Goal: Information Seeking & Learning: Learn about a topic

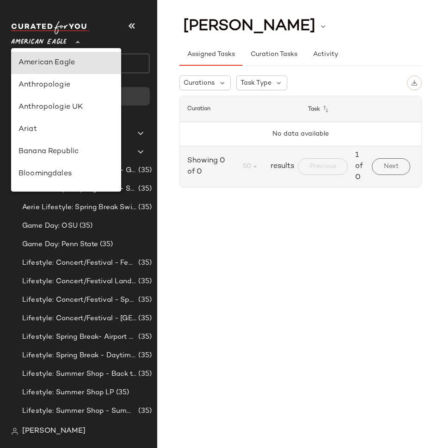
click at [46, 42] on span "American Eagle" at bounding box center [39, 39] width 56 height 17
click at [40, 427] on span "[PERSON_NAME]" at bounding box center [53, 431] width 63 height 11
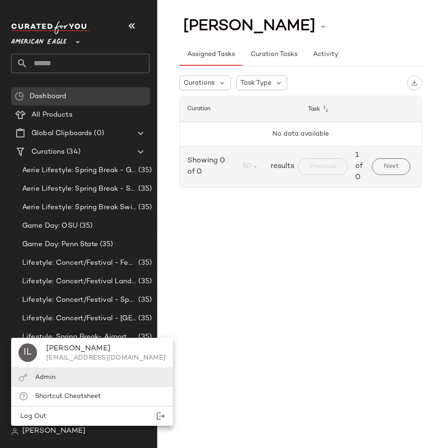
click at [44, 377] on span "Admin" at bounding box center [45, 377] width 20 height 7
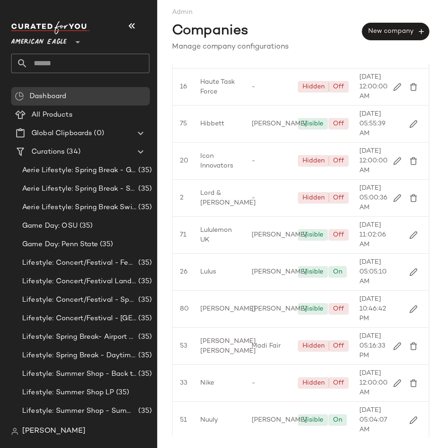
scroll to position [974, 0]
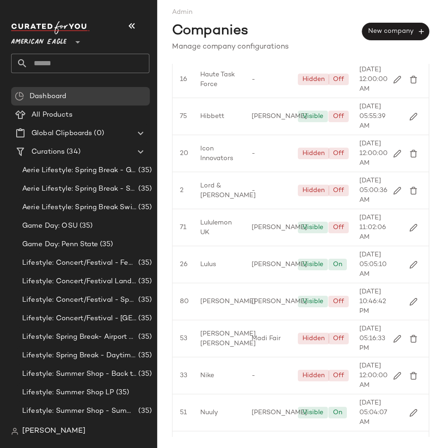
click at [227, 61] on div "Gilt" at bounding box center [218, 42] width 51 height 37
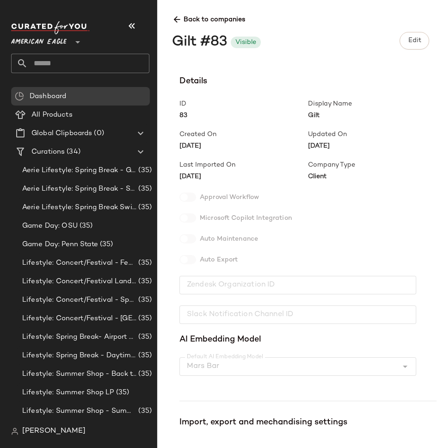
scroll to position [140, 0]
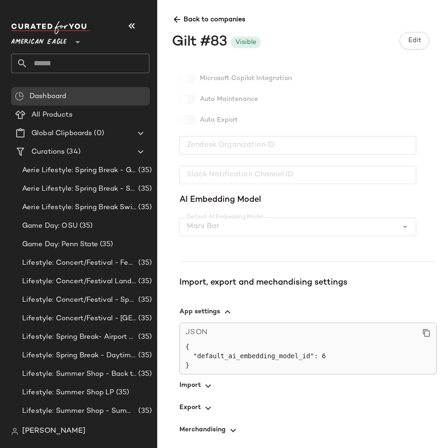
click at [198, 388] on span "button" at bounding box center [308, 385] width 257 height 22
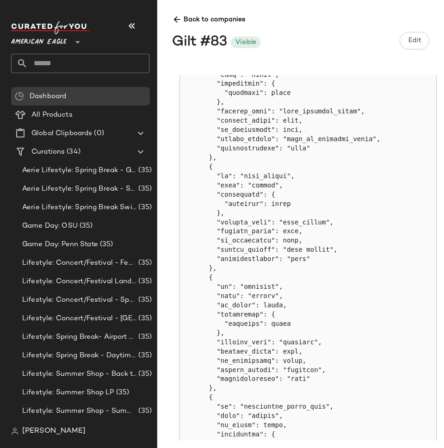
scroll to position [2034, 0]
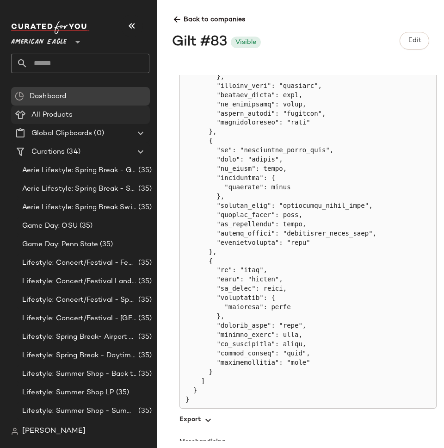
click at [62, 119] on span "All Products" at bounding box center [51, 115] width 41 height 11
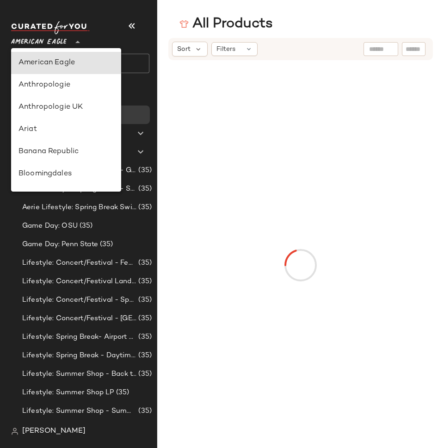
click at [65, 43] on span "American Eagle" at bounding box center [39, 39] width 56 height 17
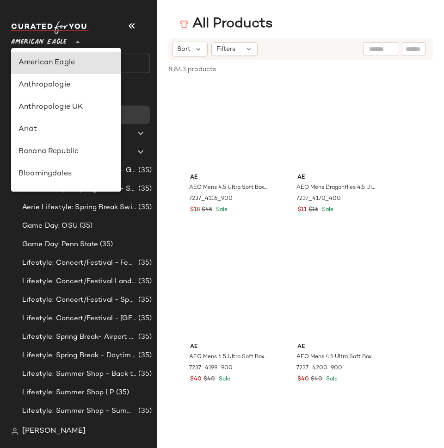
scroll to position [143, 0]
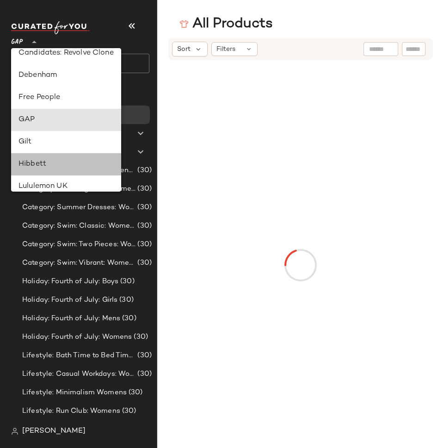
click at [51, 155] on div "Hibbett" at bounding box center [66, 164] width 110 height 22
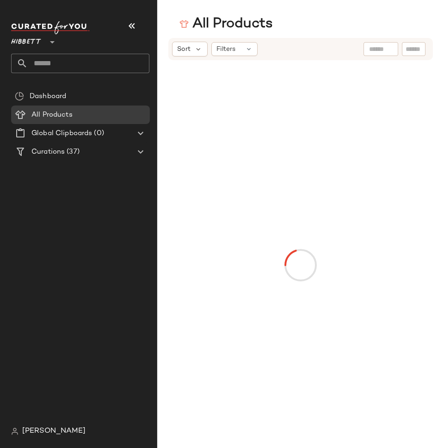
click at [28, 51] on div "Hibbett **" at bounding box center [80, 47] width 138 height 52
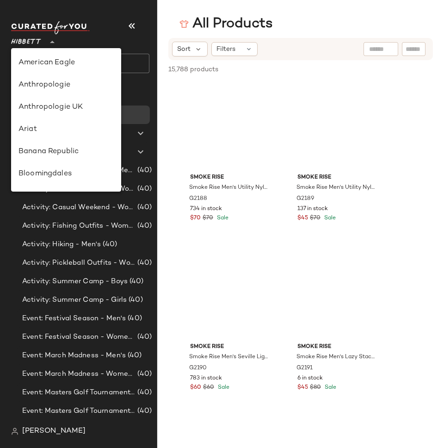
click at [27, 44] on span "Hibbett" at bounding box center [26, 39] width 30 height 17
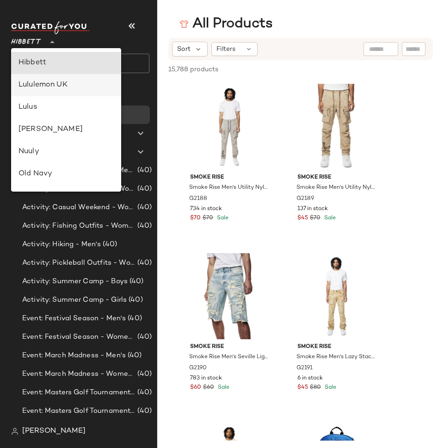
scroll to position [210, 0]
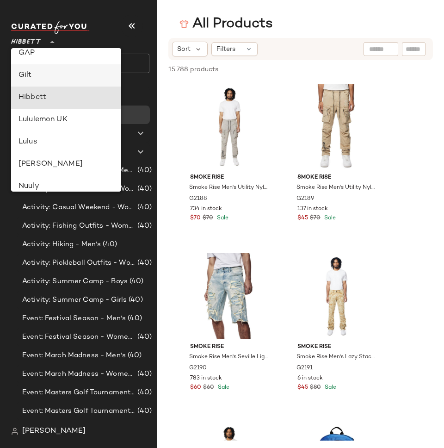
click at [39, 72] on div "Gilt" at bounding box center [66, 75] width 95 height 11
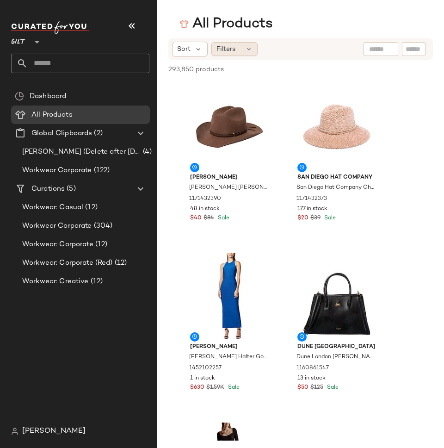
click at [237, 50] on div "Filters" at bounding box center [234, 49] width 46 height 14
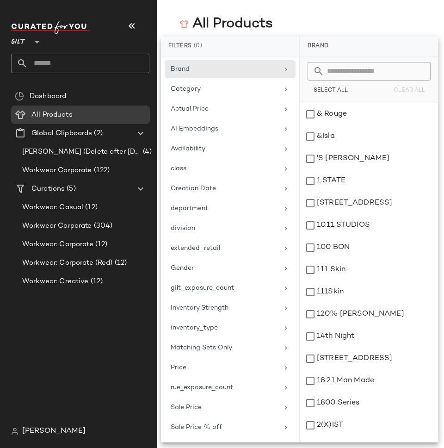
scroll to position [406, 0]
click at [219, 208] on div "department" at bounding box center [225, 209] width 108 height 10
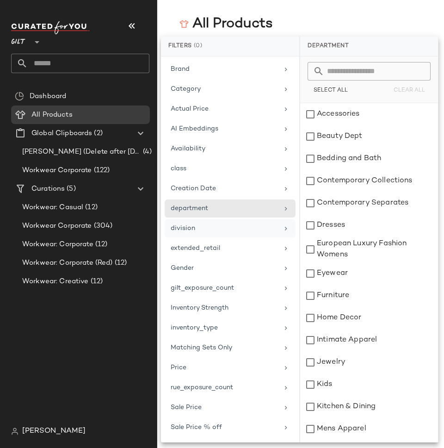
click at [205, 223] on div "division" at bounding box center [230, 228] width 131 height 18
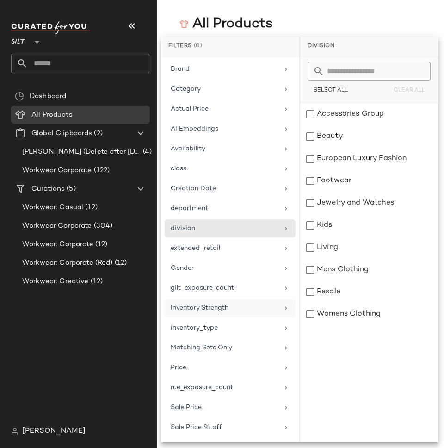
scroll to position [39, 0]
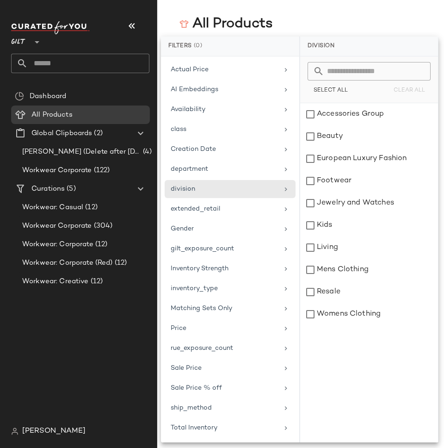
click at [76, 345] on div "Dashboard All Products Global Clipboards (2) [PERSON_NAME] (Delete after [DATE]…" at bounding box center [84, 254] width 146 height 335
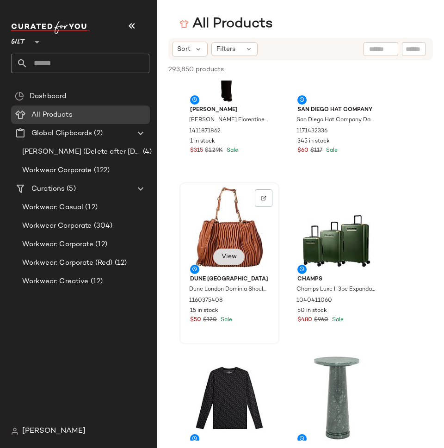
click at [235, 257] on span "View" at bounding box center [229, 256] width 16 height 7
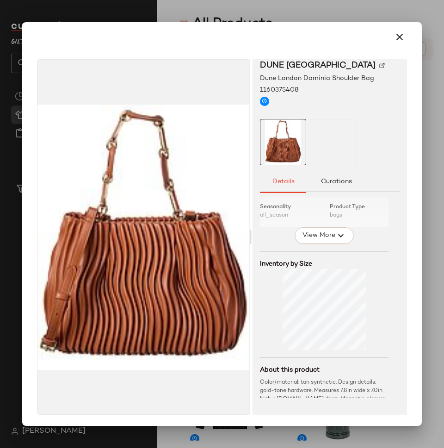
scroll to position [150, 0]
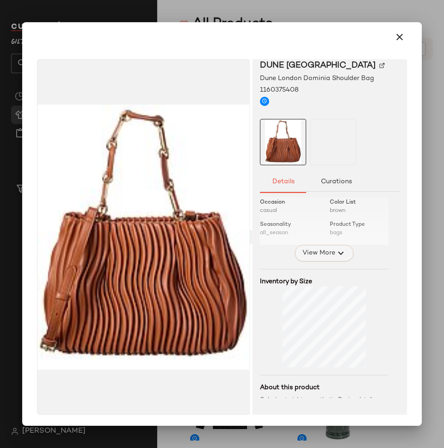
click at [323, 248] on span "View More" at bounding box center [318, 253] width 33 height 11
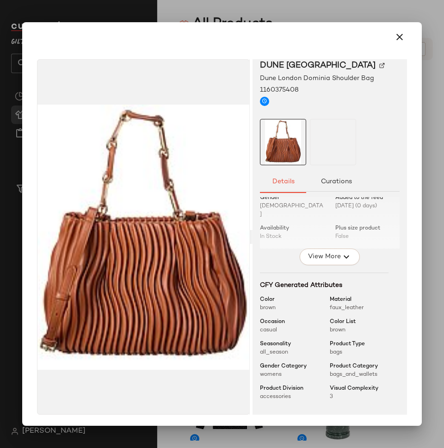
scroll to position [0, 0]
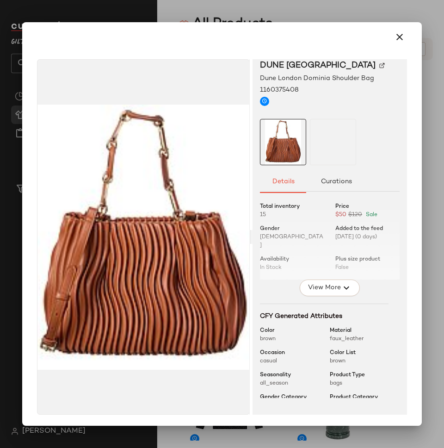
click at [432, 251] on div at bounding box center [222, 224] width 444 height 448
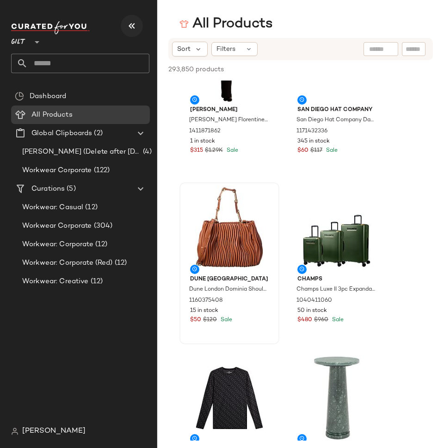
click at [125, 22] on button "button" at bounding box center [132, 26] width 22 height 22
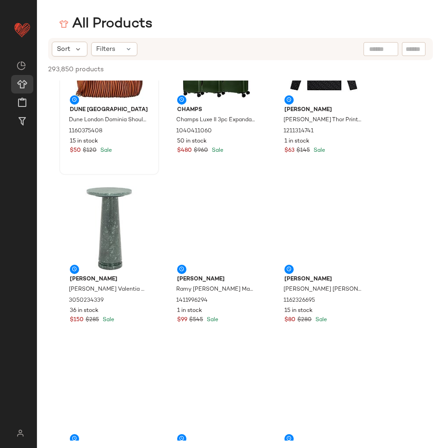
scroll to position [237, 0]
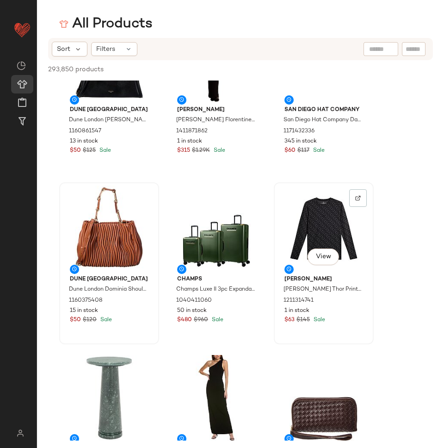
click at [297, 193] on div "View" at bounding box center [323, 229] width 93 height 86
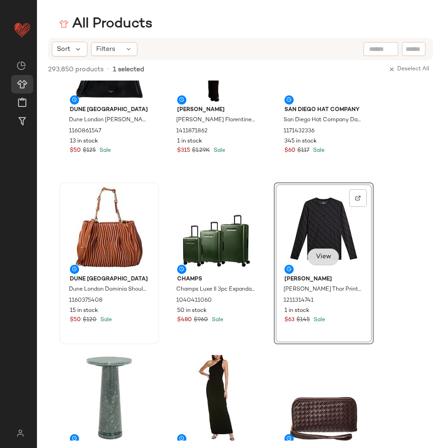
click at [329, 255] on span "View" at bounding box center [324, 256] width 16 height 7
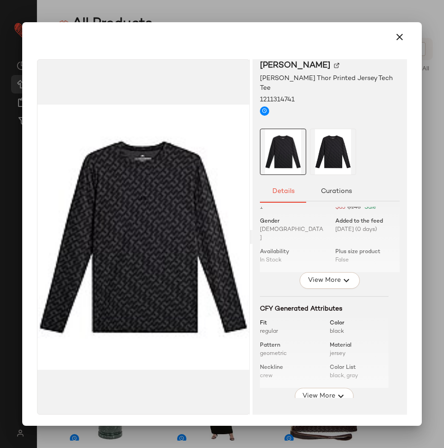
scroll to position [0, 0]
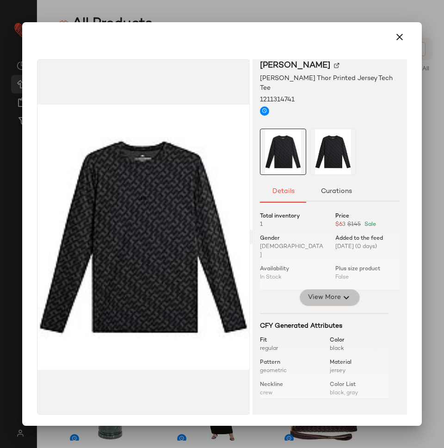
click at [328, 292] on span "View More" at bounding box center [324, 297] width 33 height 11
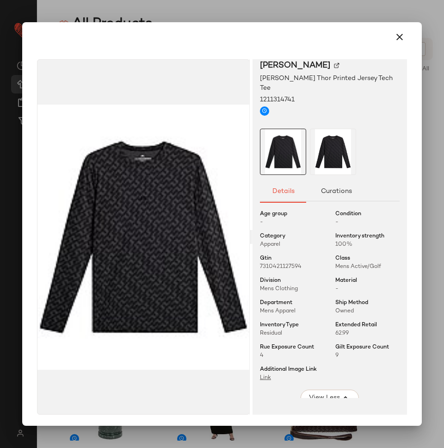
scroll to position [76, 0]
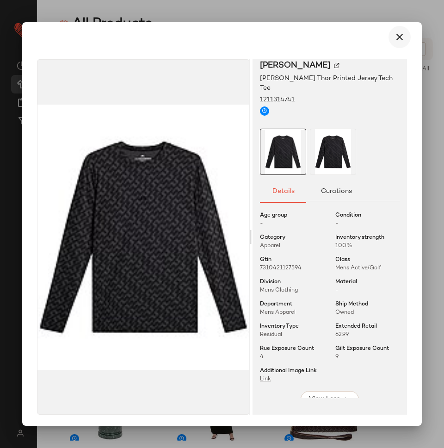
click at [394, 36] on icon "button" at bounding box center [399, 36] width 11 height 11
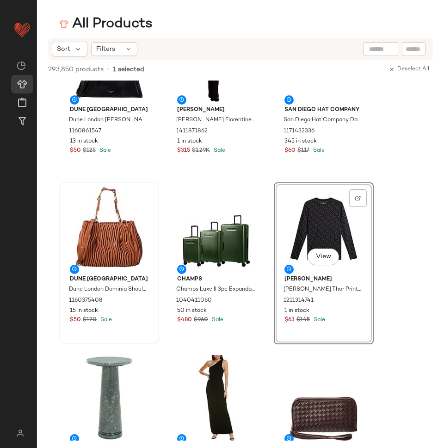
click at [120, 41] on div "Sort Filters" at bounding box center [240, 49] width 385 height 22
click at [126, 55] on div "Filters" at bounding box center [114, 49] width 46 height 14
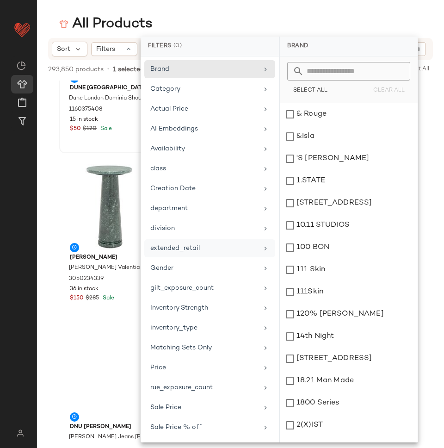
scroll to position [39, 0]
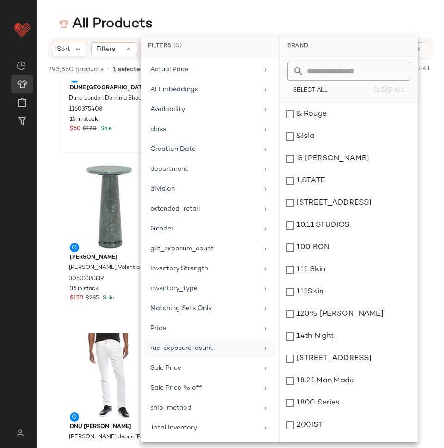
click at [198, 346] on div "rue_exposure_count" at bounding box center [204, 348] width 108 height 10
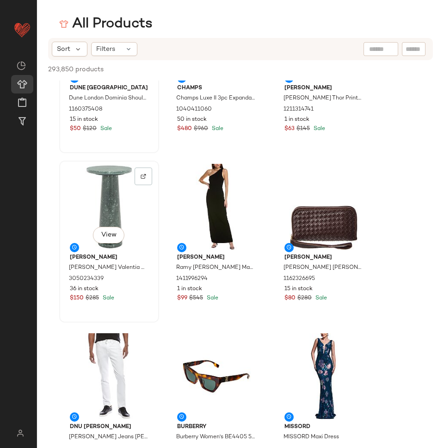
click at [106, 224] on div "View" at bounding box center [108, 207] width 93 height 86
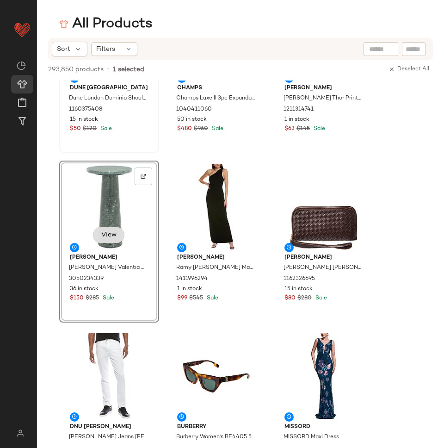
click at [107, 235] on span "View" at bounding box center [109, 234] width 16 height 7
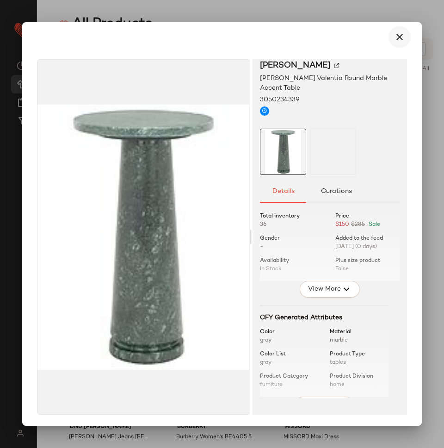
click at [394, 41] on icon "button" at bounding box center [399, 36] width 11 height 11
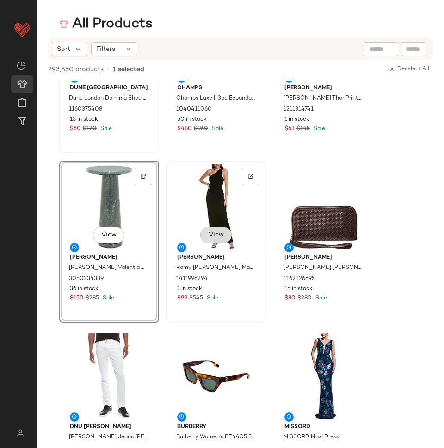
click at [218, 234] on span "View" at bounding box center [216, 234] width 16 height 7
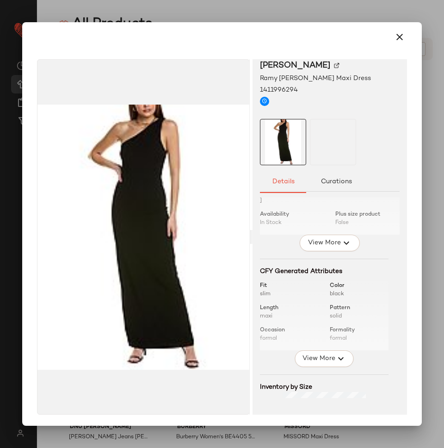
scroll to position [75, 0]
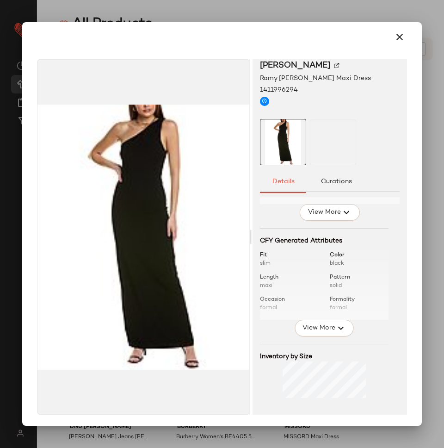
click at [317, 332] on div "Total inventory 1 Price $99 $545 Sale Gender [DEMOGRAPHIC_DATA] Added to the fe…" at bounding box center [330, 334] width 140 height 424
click at [311, 324] on span "View More" at bounding box center [318, 328] width 33 height 11
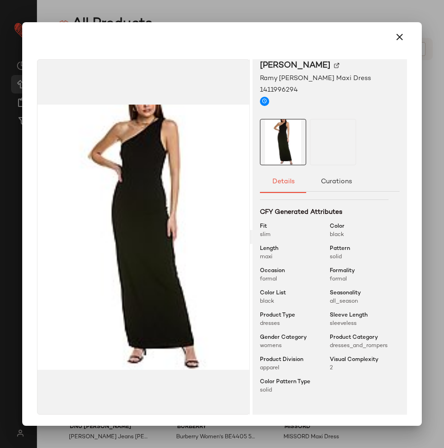
scroll to position [0, 0]
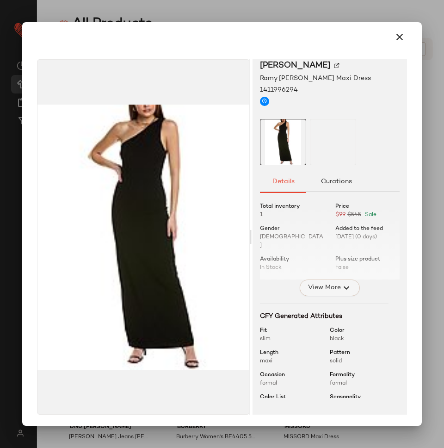
click at [332, 282] on span "View More" at bounding box center [324, 287] width 33 height 11
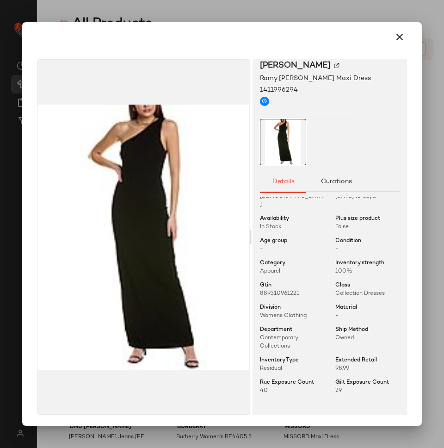
scroll to position [84, 0]
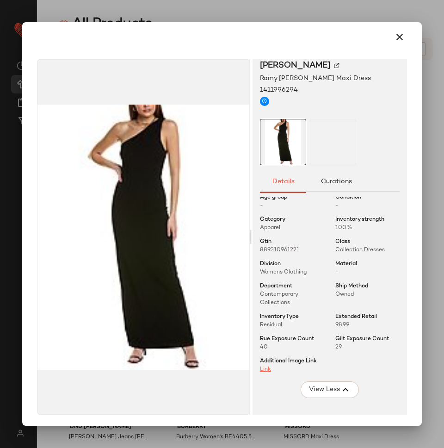
click at [262, 366] on link "Link" at bounding box center [265, 369] width 11 height 6
click at [394, 39] on icon "button" at bounding box center [399, 36] width 11 height 11
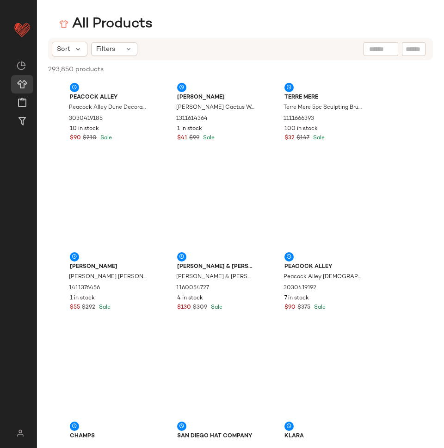
scroll to position [1569, 0]
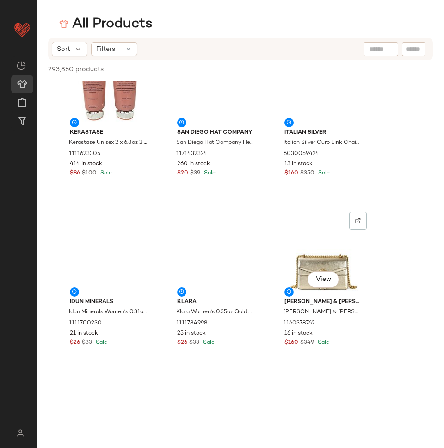
click at [298, 303] on span "[PERSON_NAME] & [PERSON_NAME]" at bounding box center [324, 302] width 79 height 8
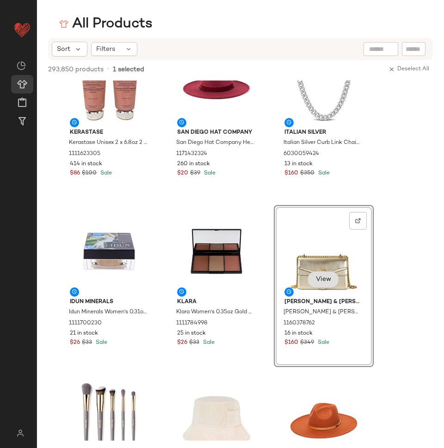
click at [318, 281] on span "View" at bounding box center [324, 279] width 16 height 7
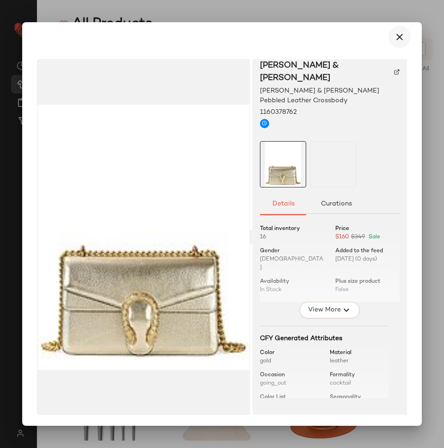
click at [394, 40] on icon "button" at bounding box center [399, 36] width 11 height 11
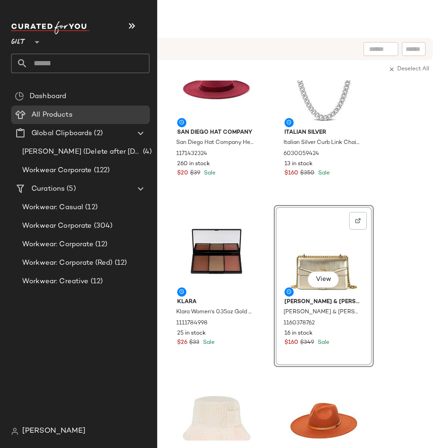
click at [28, 40] on div "Gilt **" at bounding box center [20, 36] width 19 height 23
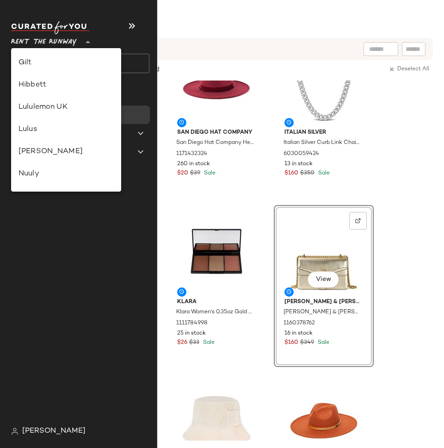
scroll to position [365, 0]
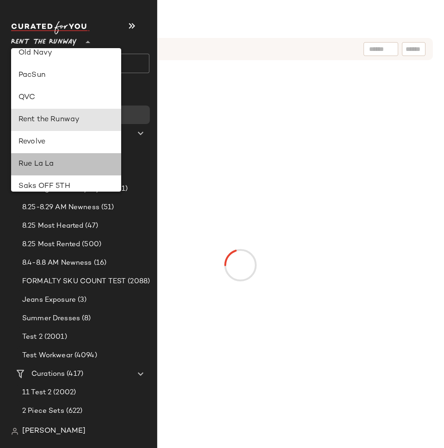
click at [48, 161] on div "Rue La La" at bounding box center [66, 164] width 95 height 11
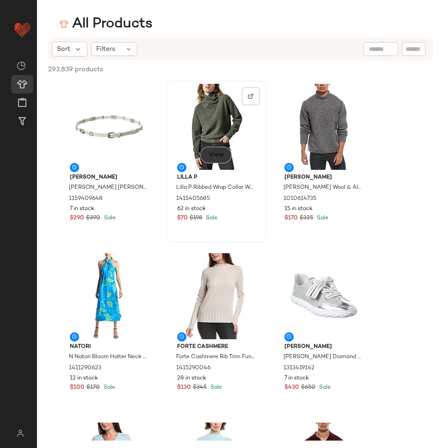
click at [219, 159] on button "View" at bounding box center [215, 155] width 31 height 17
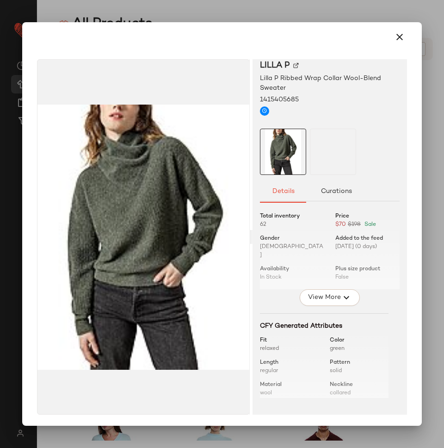
click at [391, 50] on div at bounding box center [222, 37] width 392 height 30
click at [393, 43] on button "button" at bounding box center [400, 37] width 22 height 22
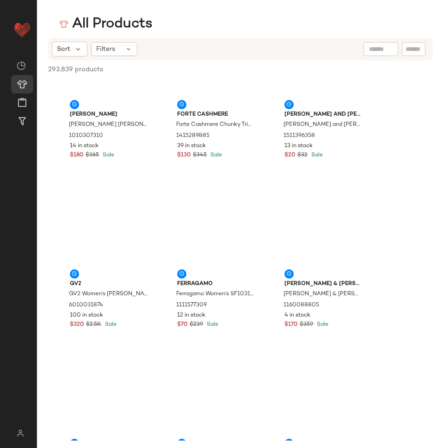
scroll to position [1705, 0]
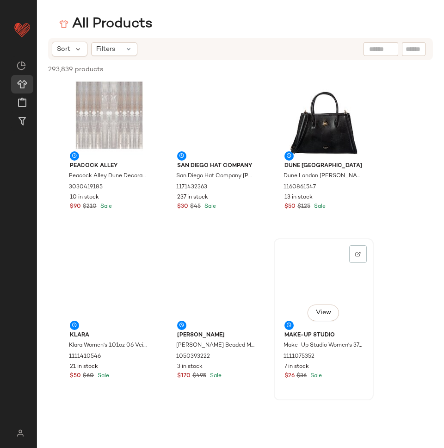
click at [312, 327] on div "View" at bounding box center [323, 285] width 93 height 86
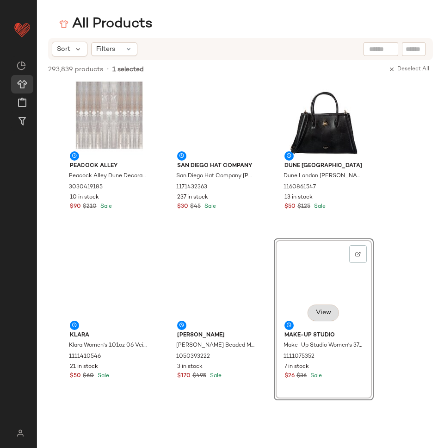
click at [321, 318] on button "View" at bounding box center [323, 312] width 31 height 17
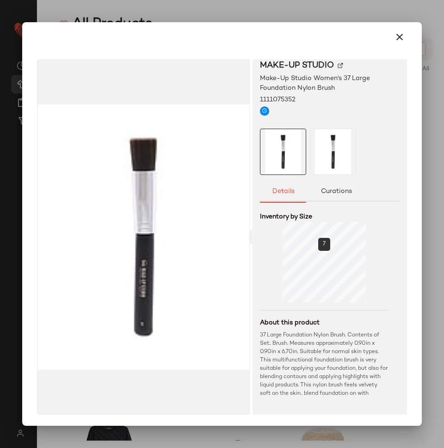
scroll to position [59, 0]
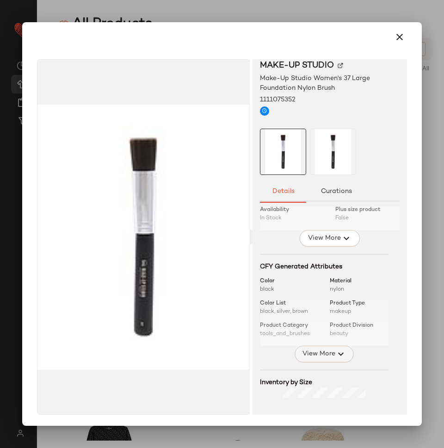
click at [323, 348] on span "View More" at bounding box center [318, 353] width 33 height 11
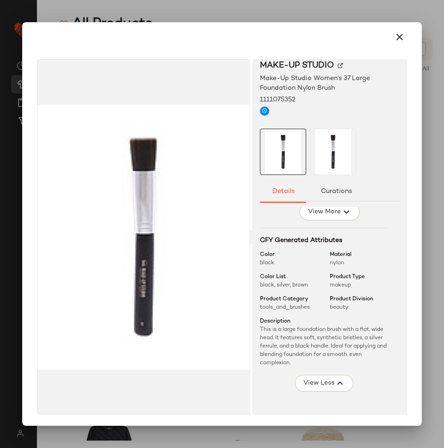
scroll to position [0, 0]
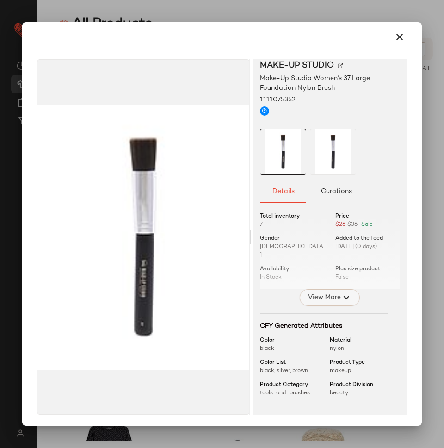
click at [321, 289] on button "View More" at bounding box center [330, 297] width 60 height 17
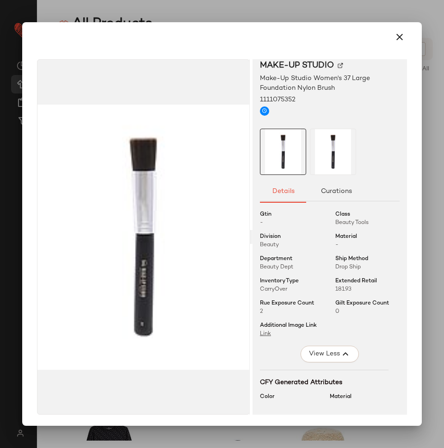
scroll to position [111, 0]
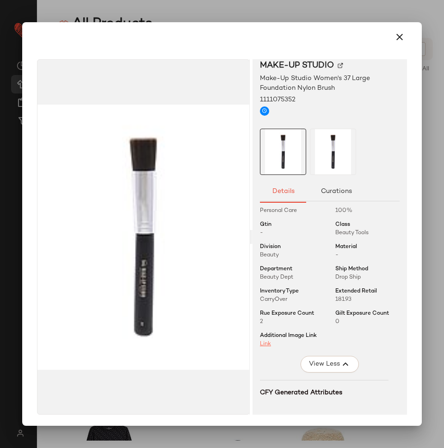
click at [260, 341] on link "Link" at bounding box center [265, 344] width 11 height 6
click at [47, 12] on div at bounding box center [222, 224] width 444 height 448
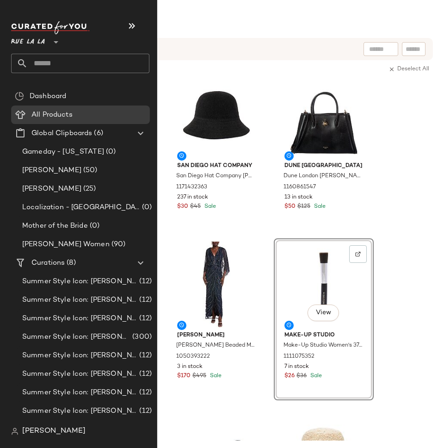
click at [37, 430] on span "[PERSON_NAME]" at bounding box center [53, 431] width 63 height 11
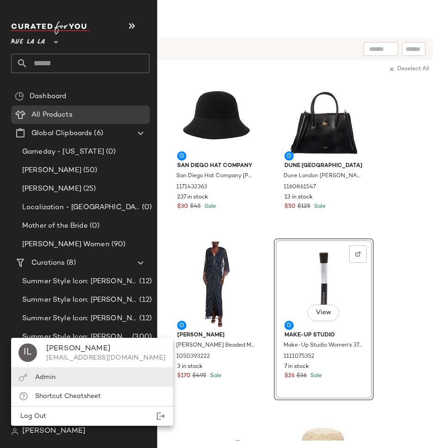
click at [55, 374] on div "Admin" at bounding box center [92, 377] width 162 height 19
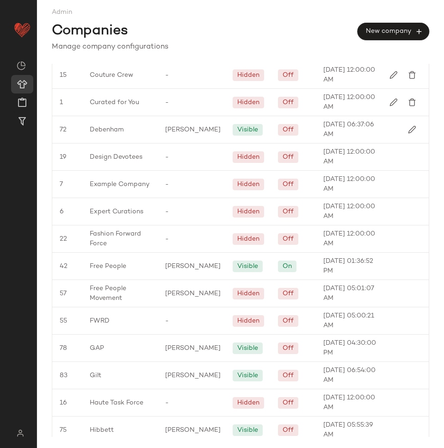
scroll to position [1050, 0]
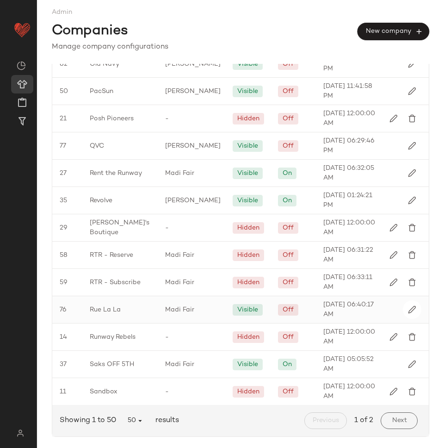
click at [153, 304] on div "Rue La La" at bounding box center [119, 309] width 75 height 27
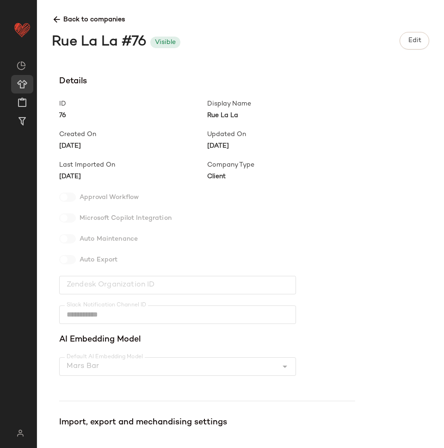
scroll to position [149, 0]
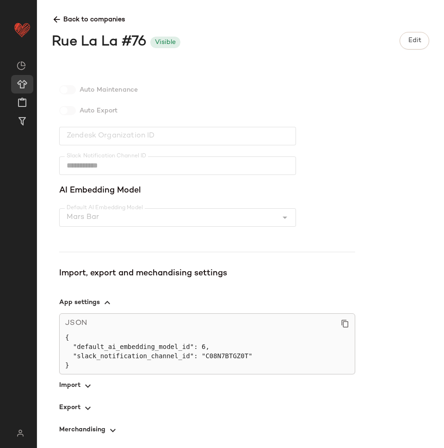
click at [73, 385] on span "button" at bounding box center [207, 385] width 296 height 22
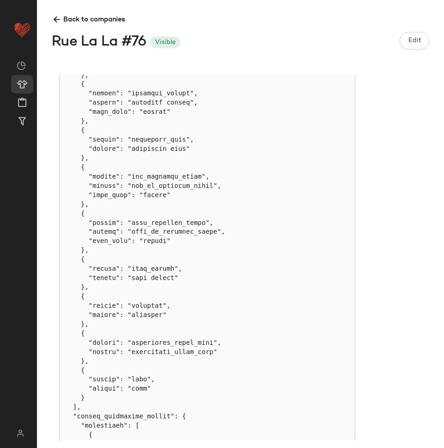
scroll to position [562, 0]
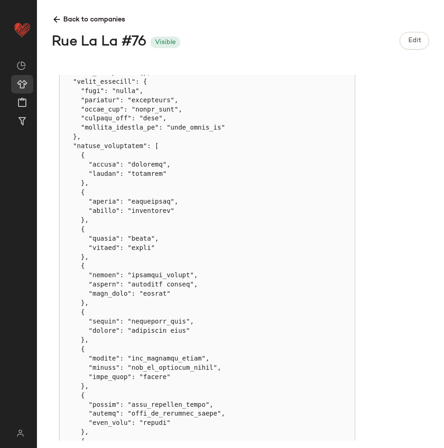
click at [57, 24] on icon at bounding box center [57, 20] width 10 height 10
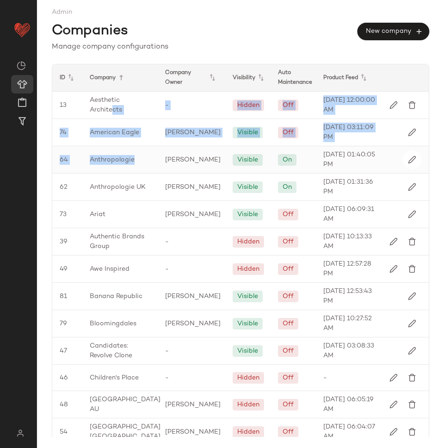
drag, startPoint x: 111, startPoint y: 108, endPoint x: 143, endPoint y: 165, distance: 64.9
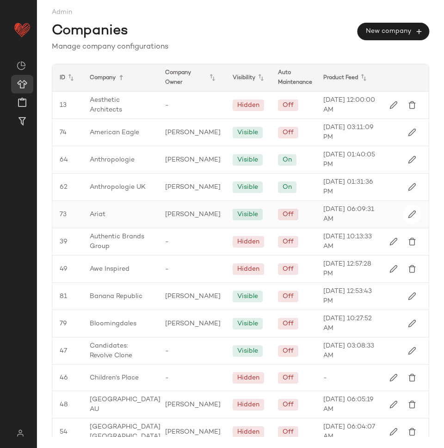
click at [127, 212] on div "Ariat" at bounding box center [119, 214] width 75 height 27
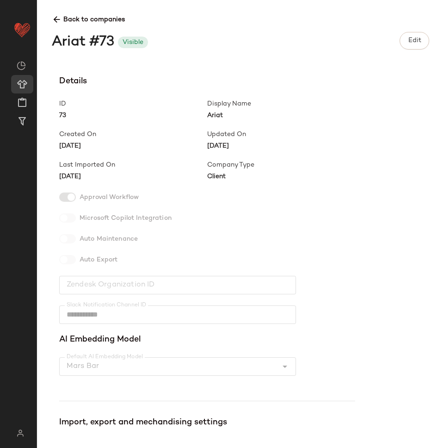
scroll to position [158, 0]
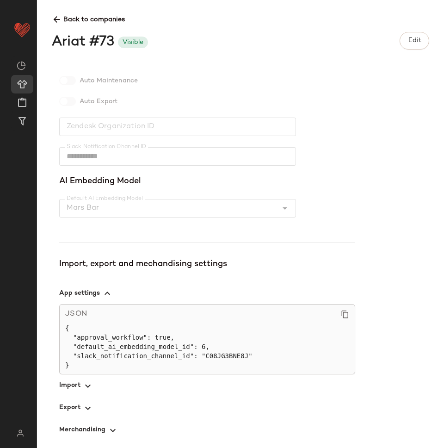
click at [68, 390] on span "button" at bounding box center [207, 385] width 296 height 22
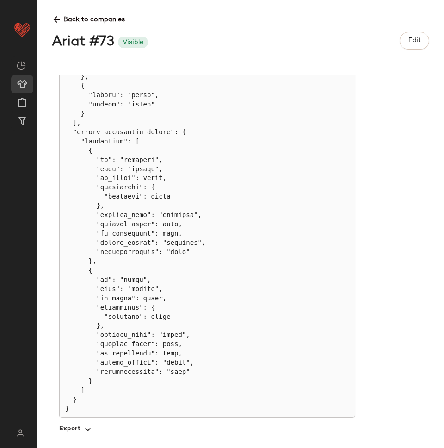
scroll to position [671, 0]
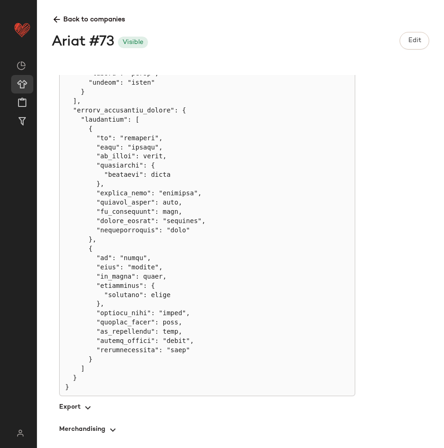
click at [56, 22] on icon at bounding box center [57, 20] width 10 height 10
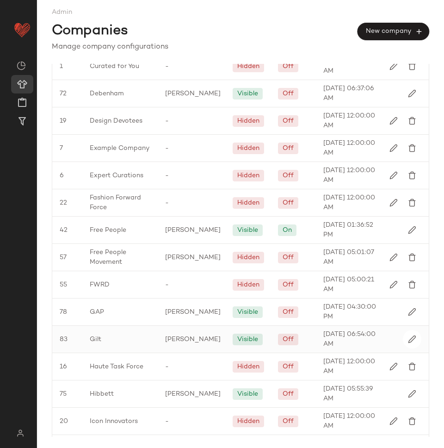
scroll to position [449, 0]
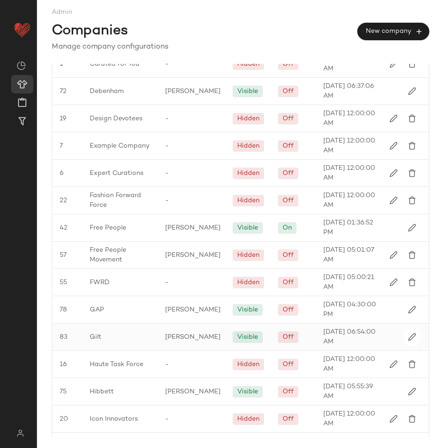
click at [142, 347] on div "Gilt" at bounding box center [119, 336] width 75 height 27
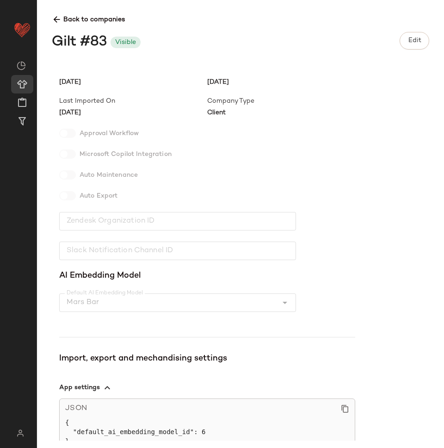
scroll to position [140, 0]
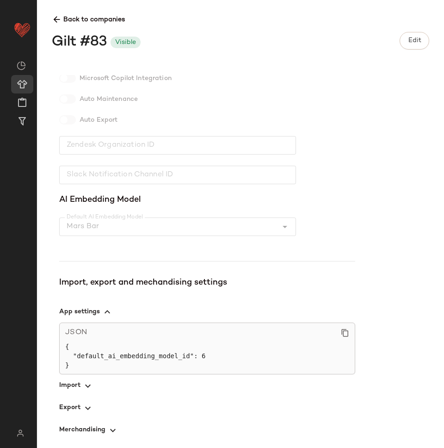
click at [70, 401] on span "button" at bounding box center [207, 408] width 296 height 22
click at [69, 385] on span "button" at bounding box center [207, 385] width 296 height 22
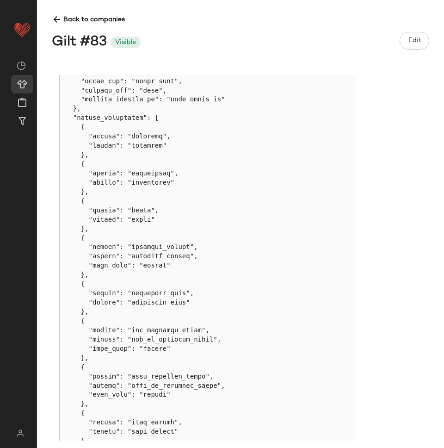
scroll to position [589, 0]
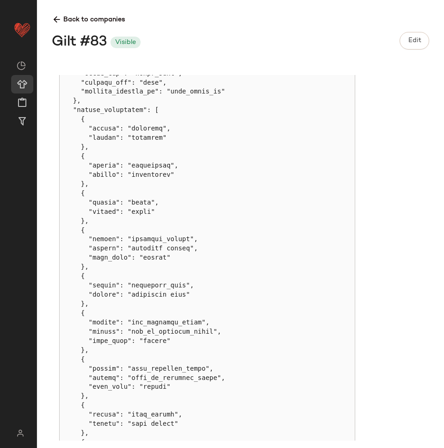
copy pre ""output": "extended_retail","
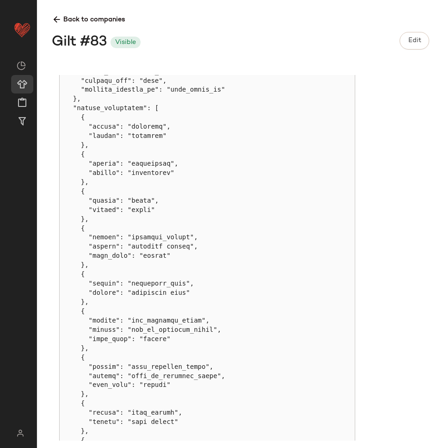
drag, startPoint x: 191, startPoint y: 237, endPoint x: 132, endPoint y: 235, distance: 59.3
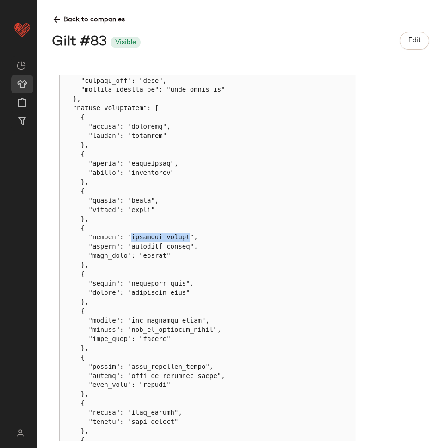
copy pre "extended_retail"
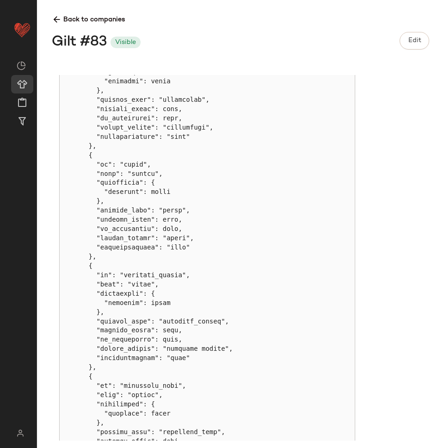
scroll to position [1227, 0]
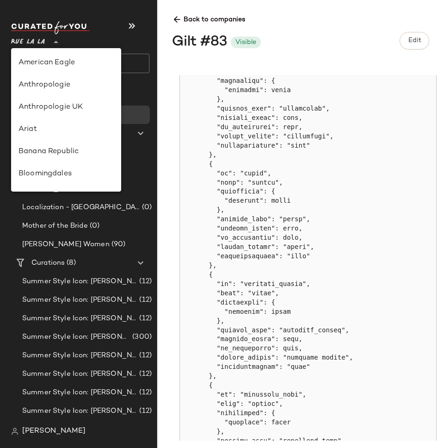
click at [27, 37] on span "Rue La La" at bounding box center [28, 39] width 34 height 17
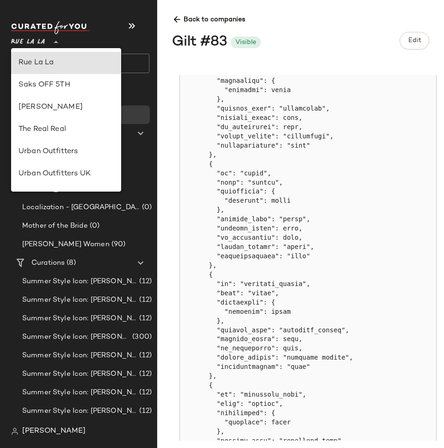
type input "**"
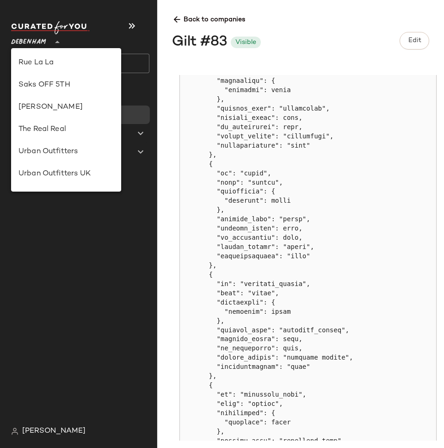
scroll to position [99, 0]
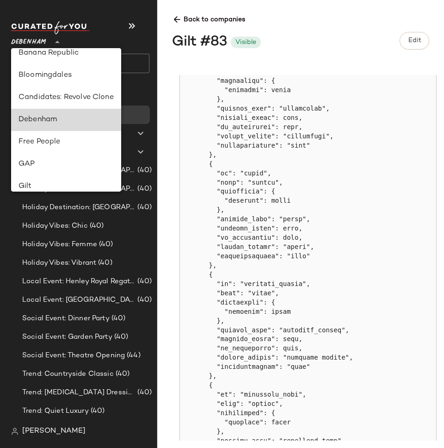
click at [49, 123] on div "Debenham" at bounding box center [66, 119] width 95 height 11
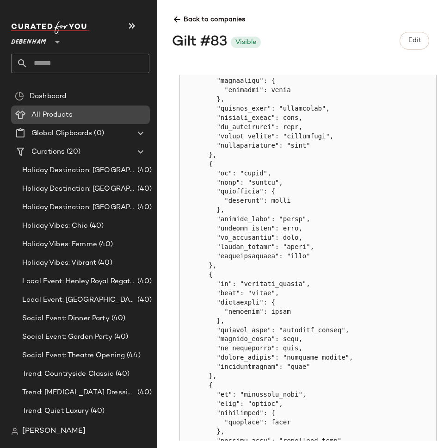
click at [43, 113] on span "All Products" at bounding box center [51, 115] width 41 height 11
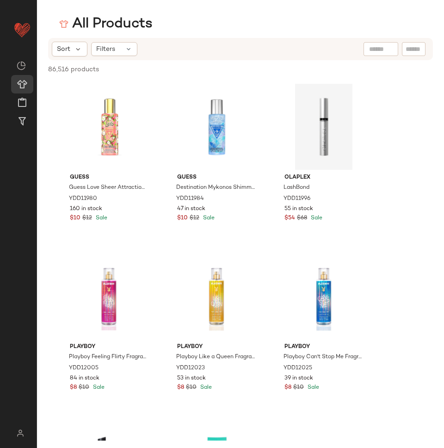
click at [416, 49] on input "text" at bounding box center [414, 49] width 16 height 10
paste input "**********"
type input "**********"
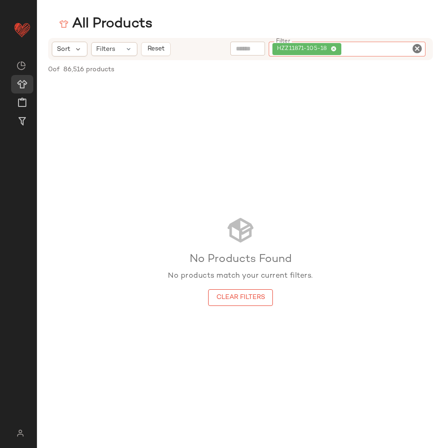
click at [418, 48] on icon "Clear Filter" at bounding box center [417, 48] width 11 height 11
click at [328, 49] on input "text" at bounding box center [319, 49] width 24 height 10
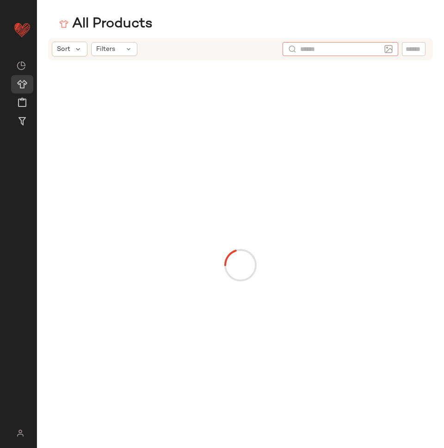
paste input "**********"
type input "**********"
click at [372, 50] on icon at bounding box center [373, 49] width 7 height 7
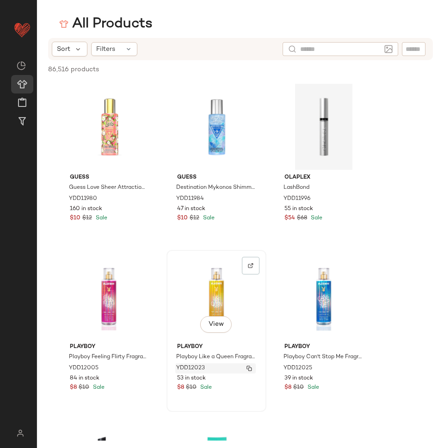
click at [249, 368] on img "button" at bounding box center [250, 369] width 6 height 6
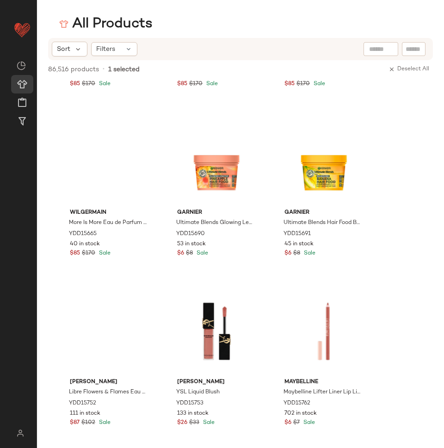
scroll to position [17796, 0]
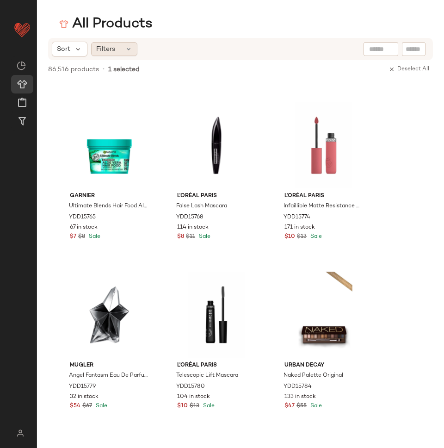
click at [101, 49] on span "Filters" at bounding box center [105, 49] width 19 height 10
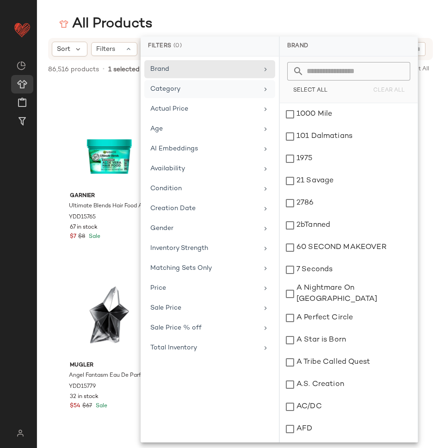
click at [196, 81] on div "Category" at bounding box center [209, 89] width 131 height 18
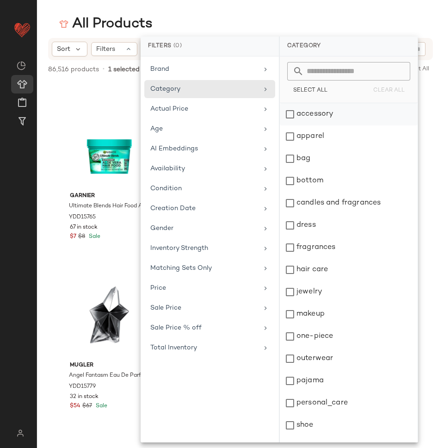
click at [330, 104] on div "accessory" at bounding box center [349, 114] width 138 height 22
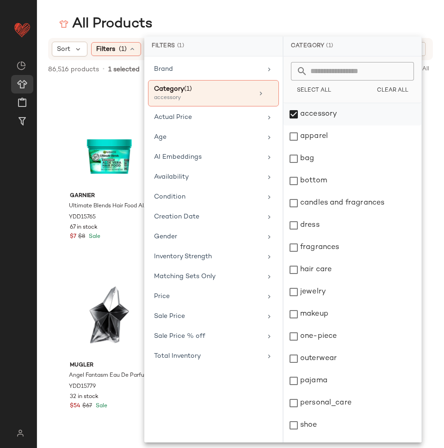
click at [330, 104] on div "accessory" at bounding box center [353, 114] width 138 height 22
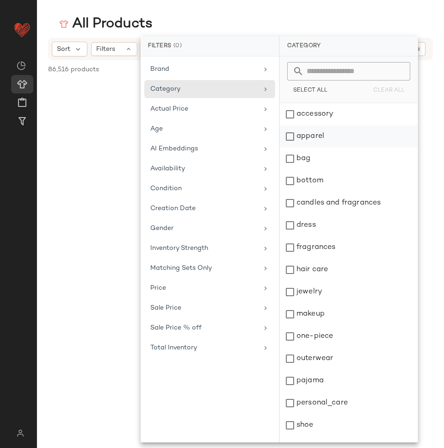
click at [326, 138] on div "apparel" at bounding box center [349, 136] width 138 height 22
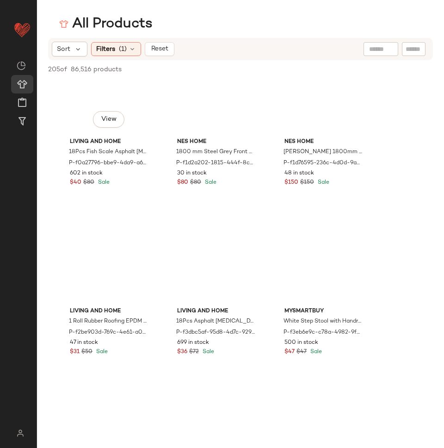
click at [120, 106] on div "View" at bounding box center [108, 91] width 93 height 86
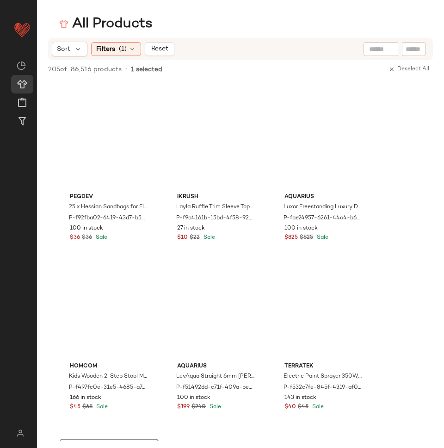
scroll to position [306, 0]
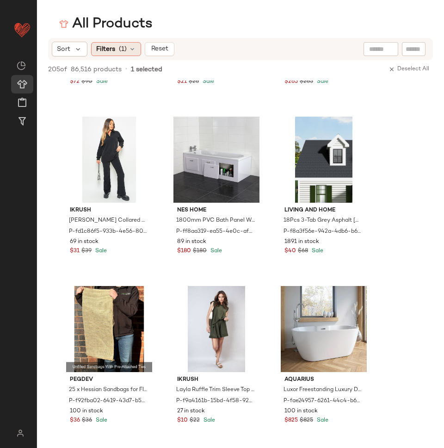
click at [125, 48] on span "(1)" at bounding box center [123, 49] width 8 height 10
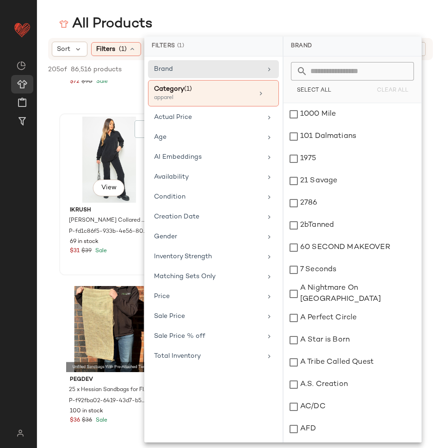
click at [95, 192] on button "View" at bounding box center [108, 188] width 31 height 17
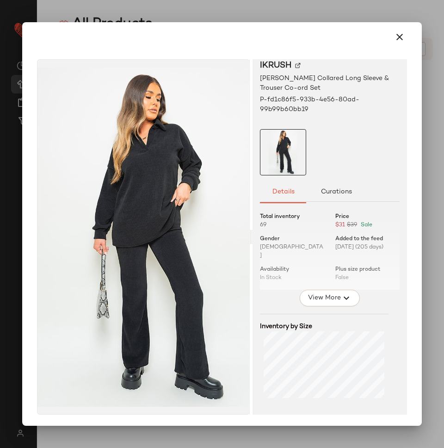
click at [323, 294] on span "View More" at bounding box center [324, 297] width 33 height 11
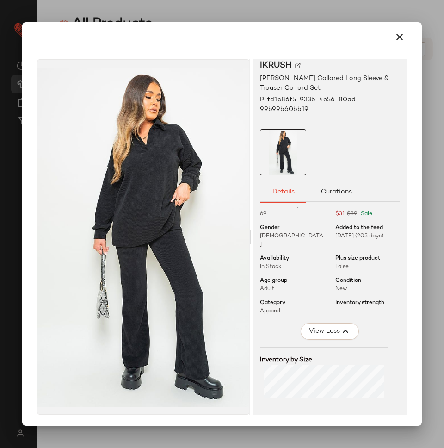
scroll to position [12, 0]
click at [394, 40] on icon "button" at bounding box center [399, 36] width 11 height 11
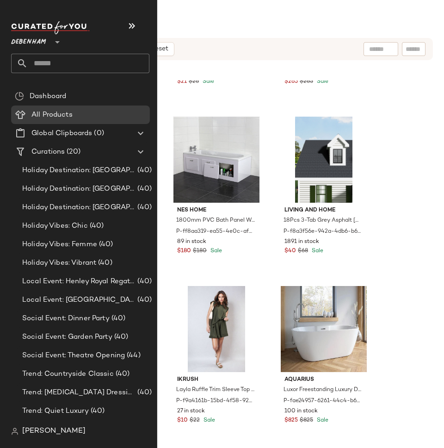
click at [38, 441] on nav "Debenham ** Dashboard All Products Global Clipboards (0) Curations (20) Holiday…" at bounding box center [78, 224] width 157 height 448
click at [29, 433] on span "[PERSON_NAME]" at bounding box center [53, 431] width 63 height 11
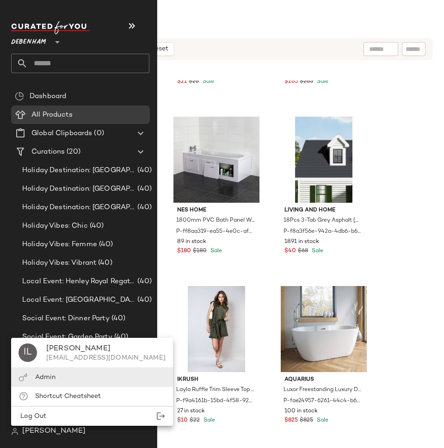
click at [52, 381] on div "Admin" at bounding box center [45, 378] width 20 height 10
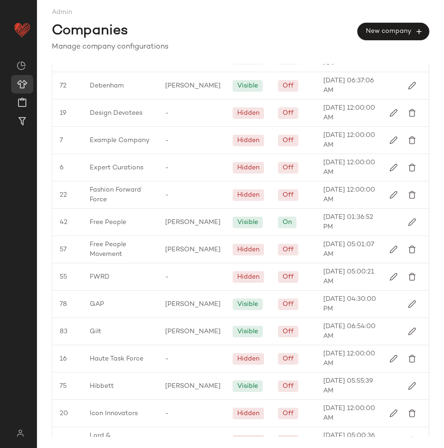
scroll to position [276, 0]
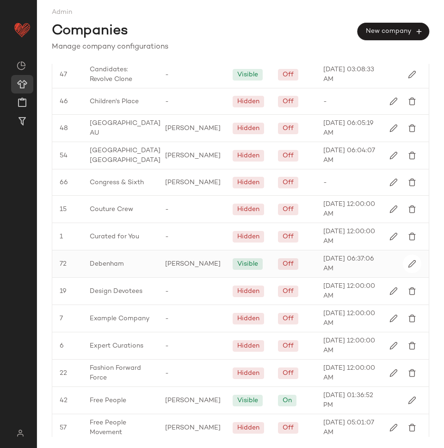
click at [121, 263] on span "Debenham" at bounding box center [107, 264] width 34 height 10
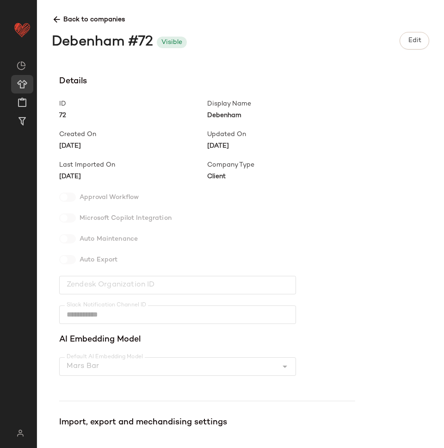
scroll to position [149, 0]
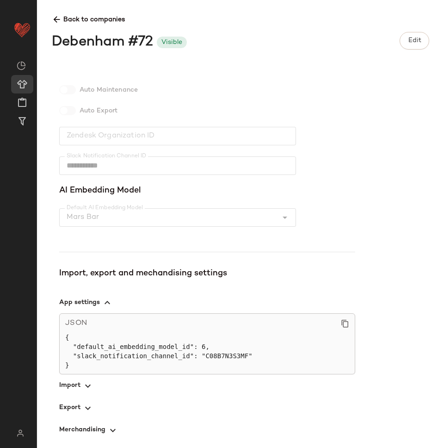
click at [73, 385] on span "button" at bounding box center [207, 385] width 296 height 22
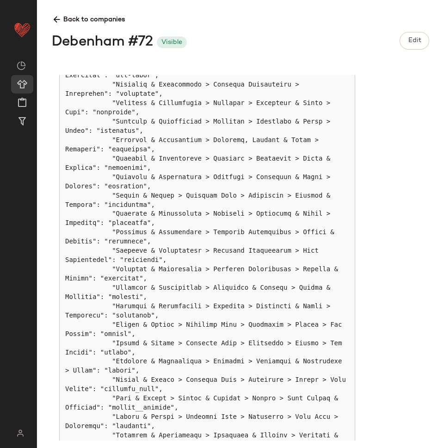
scroll to position [2249, 0]
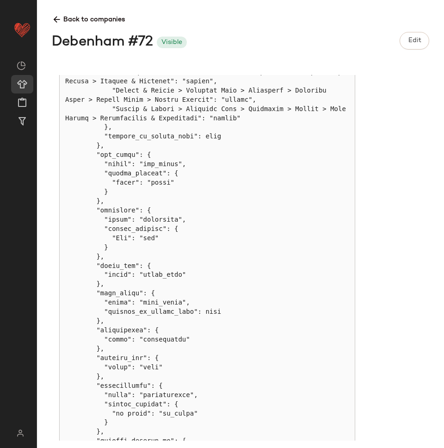
scroll to position [2056, 0]
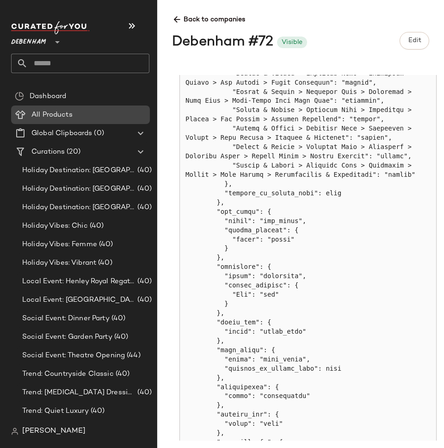
click at [31, 110] on span "All Products" at bounding box center [51, 115] width 41 height 11
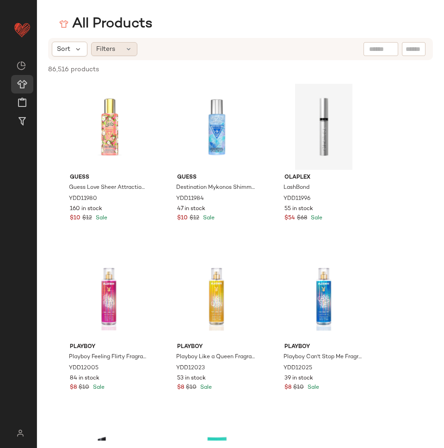
click at [107, 43] on div "Filters" at bounding box center [114, 49] width 46 height 14
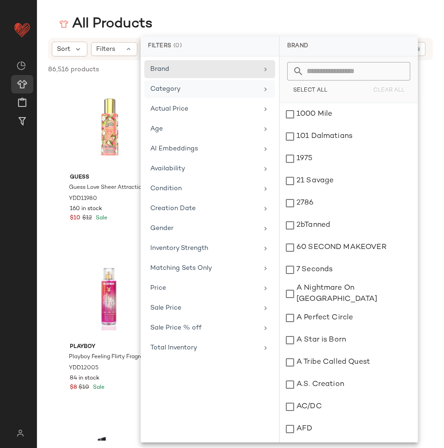
click at [203, 83] on div "Category" at bounding box center [209, 89] width 131 height 18
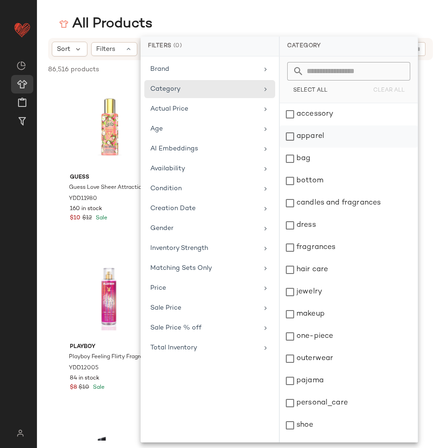
click at [307, 136] on div "apparel" at bounding box center [349, 136] width 138 height 22
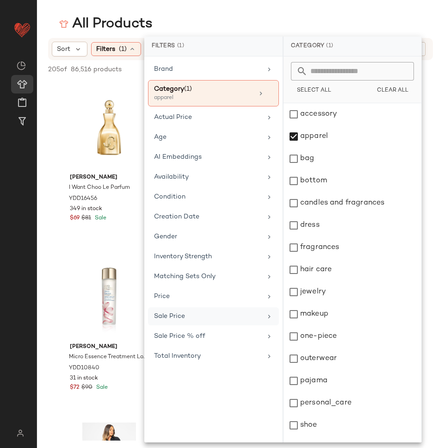
click at [192, 323] on div "Sale Price" at bounding box center [213, 316] width 131 height 18
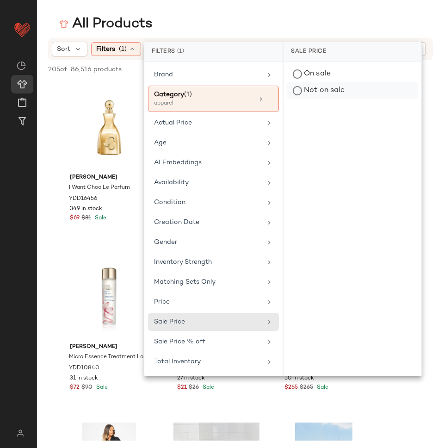
click at [343, 91] on div "Not on sale" at bounding box center [352, 90] width 130 height 17
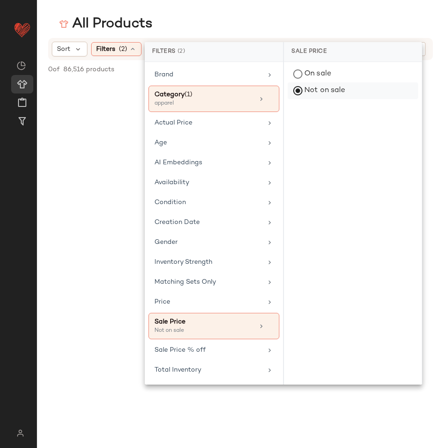
click at [297, 91] on div "Not on sale" at bounding box center [353, 90] width 130 height 17
click at [300, 73] on div "On sale" at bounding box center [353, 74] width 130 height 17
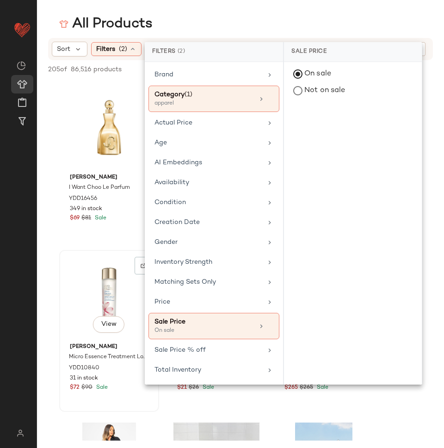
click at [103, 264] on div "View" at bounding box center [108, 296] width 93 height 86
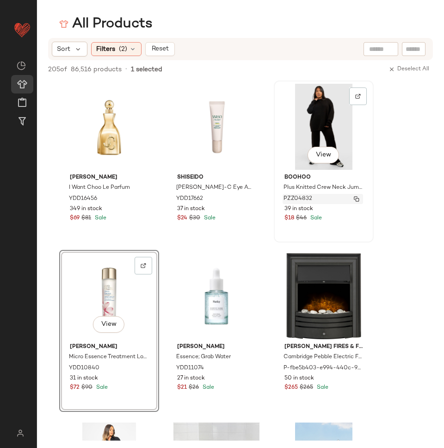
click at [357, 199] on img "button" at bounding box center [357, 199] width 6 height 6
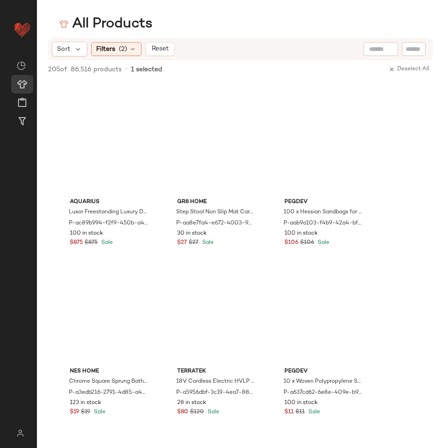
scroll to position [3756, 0]
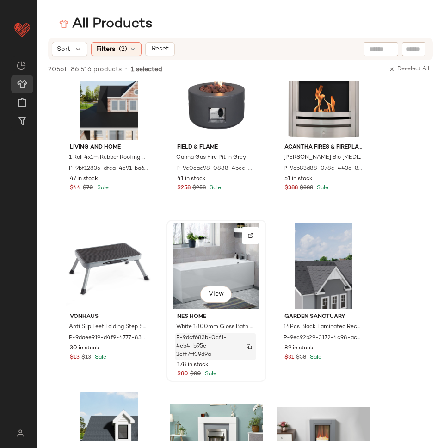
click at [250, 347] on img "button" at bounding box center [250, 347] width 6 height 6
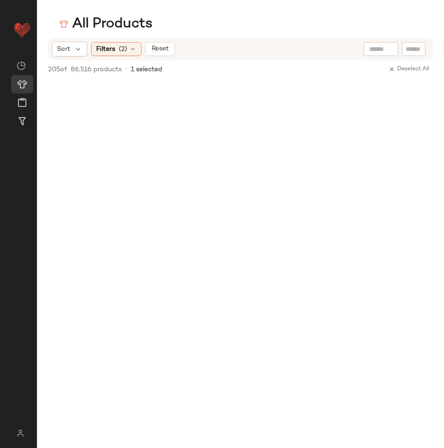
scroll to position [17887, 0]
click at [401, 67] on span "Deselect All" at bounding box center [409, 69] width 41 height 6
click at [157, 45] on span "Reset" at bounding box center [160, 48] width 18 height 7
click at [411, 49] on input "text" at bounding box center [414, 49] width 16 height 10
paste input "**********"
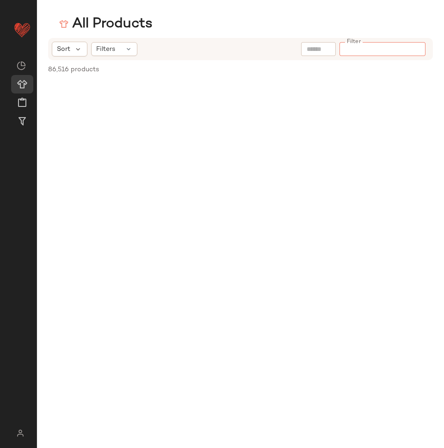
type input "**********"
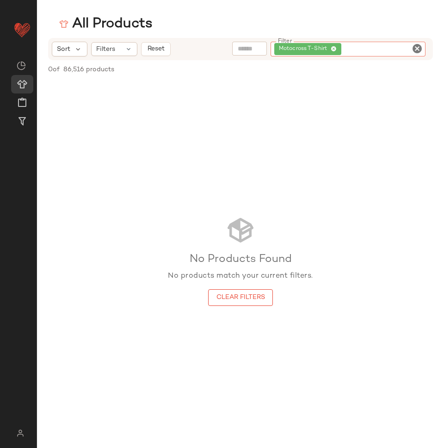
click at [414, 48] on icon "Clear Filter" at bounding box center [417, 48] width 11 height 11
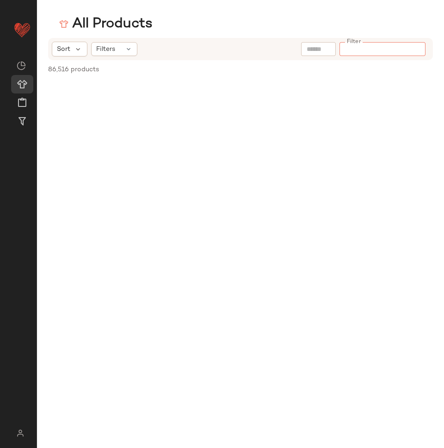
click at [325, 48] on input "text" at bounding box center [319, 49] width 24 height 10
paste input "**********"
type input "**********"
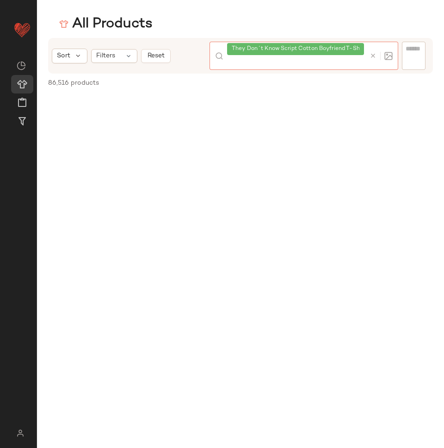
click at [373, 60] on div at bounding box center [379, 56] width 27 height 28
click at [411, 57] on div "Sort Filters Reset They Don´t Know Script Cotton Boyfriend T-Shirt" at bounding box center [240, 56] width 385 height 36
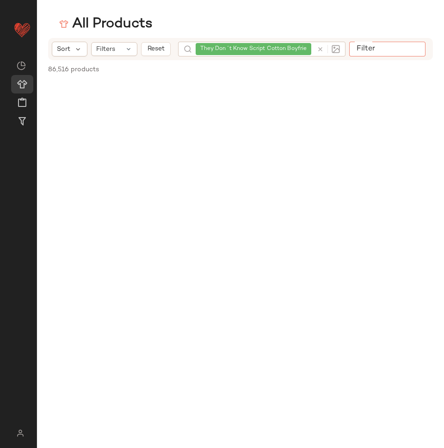
paste input "**********"
type input "**********"
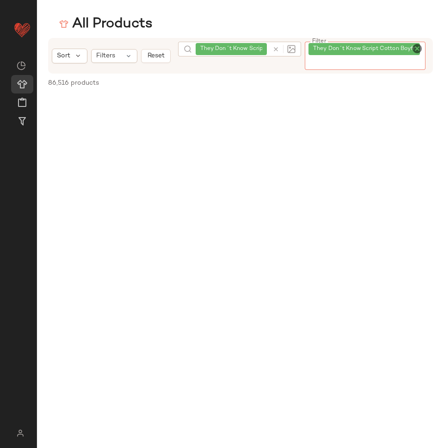
click at [274, 50] on div at bounding box center [282, 49] width 27 height 15
click at [275, 54] on icon at bounding box center [278, 55] width 7 height 7
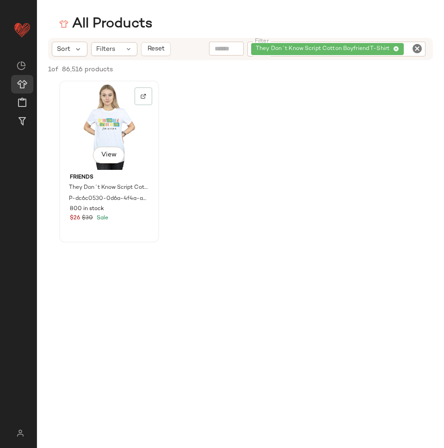
click at [105, 146] on div "View" at bounding box center [108, 127] width 93 height 86
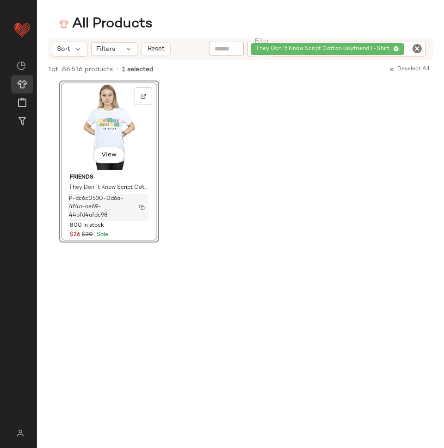
click at [140, 207] on img "button" at bounding box center [142, 208] width 6 height 6
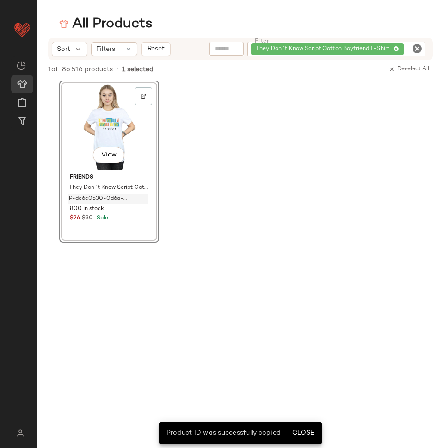
click at [442, 46] on div "Sort Filters Reset Filter They Don´t Know Script Cotton Boyfriend T-Shirt Filter" at bounding box center [240, 49] width 407 height 22
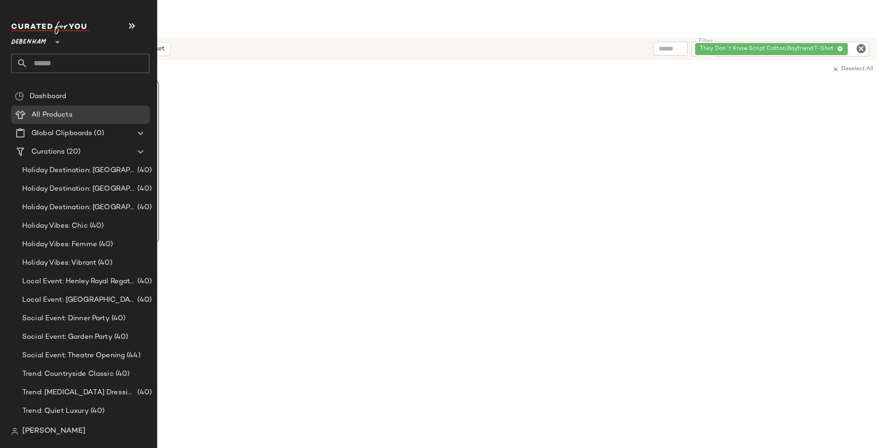
click at [37, 438] on div "[PERSON_NAME]" at bounding box center [84, 431] width 146 height 19
click at [23, 431] on span "[PERSON_NAME]" at bounding box center [53, 431] width 63 height 11
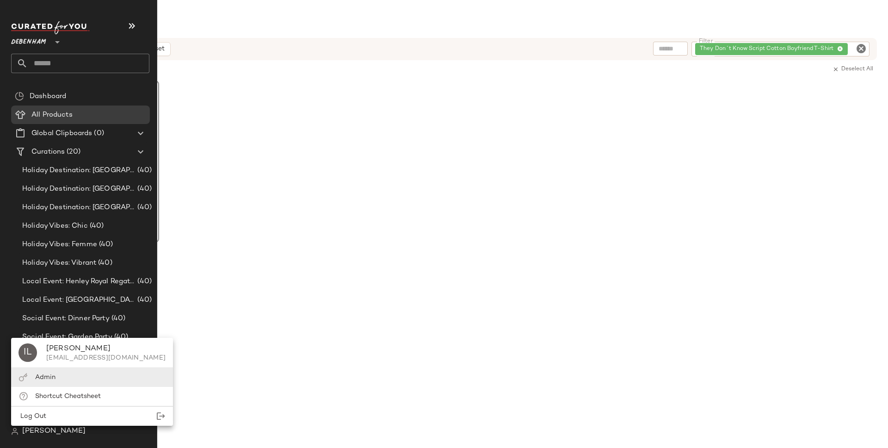
click at [41, 381] on div "Admin" at bounding box center [45, 378] width 20 height 10
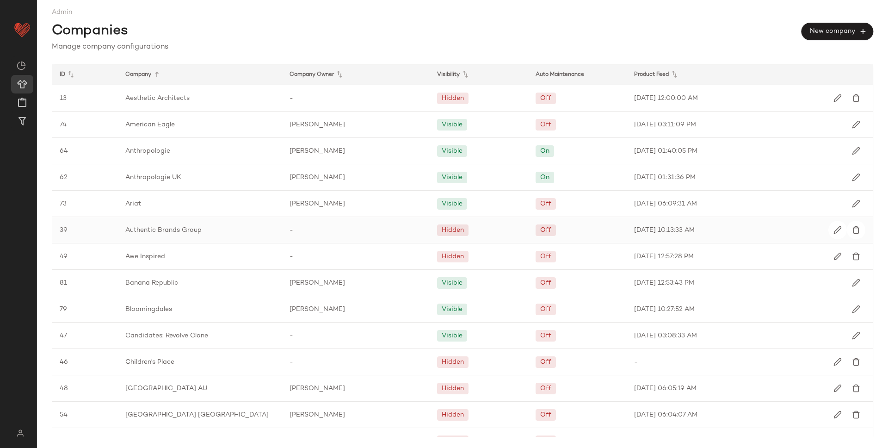
scroll to position [999, 0]
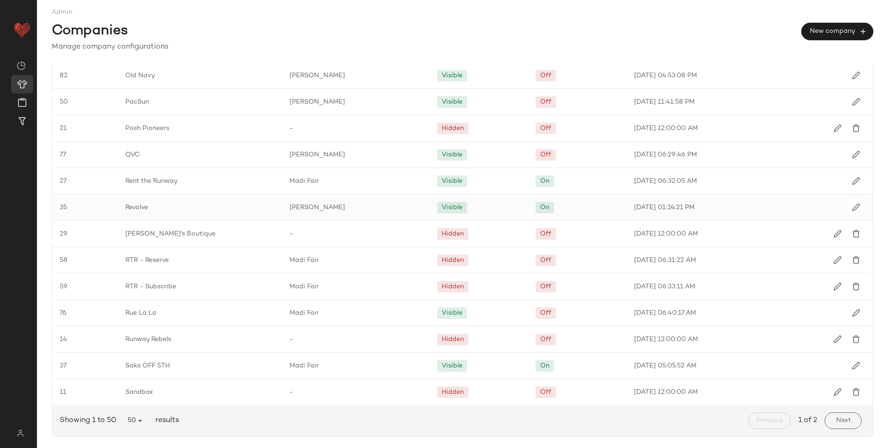
click at [145, 213] on div "Revolve" at bounding box center [200, 207] width 164 height 26
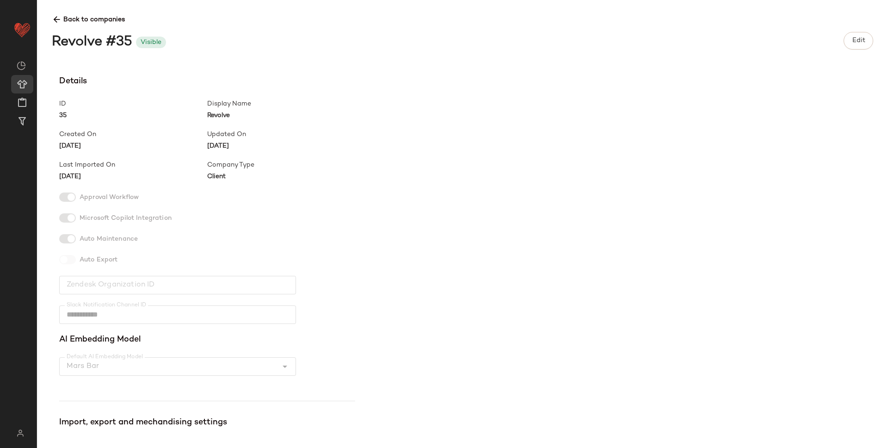
scroll to position [186, 0]
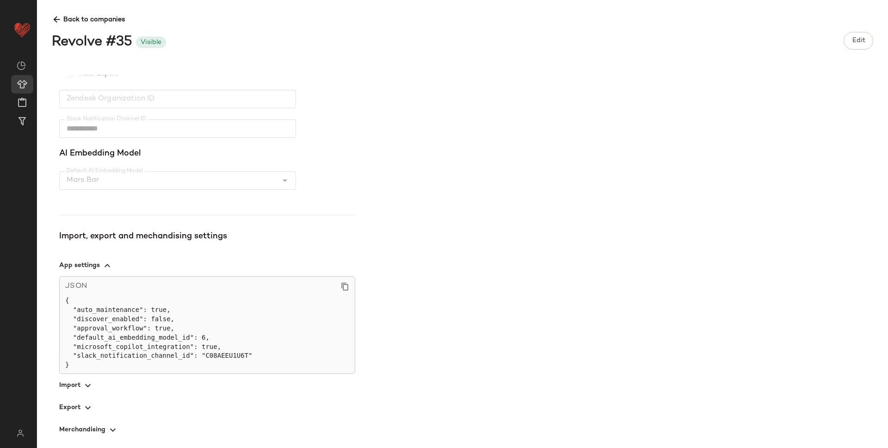
click at [77, 386] on span "button" at bounding box center [207, 385] width 296 height 22
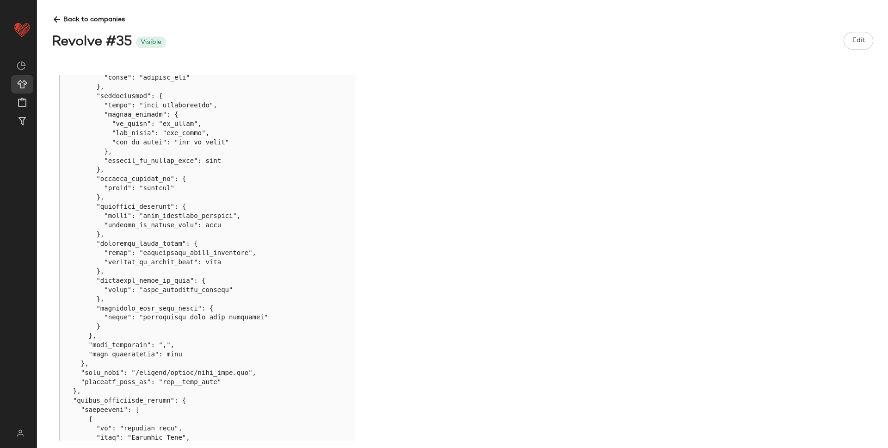
scroll to position [3463, 0]
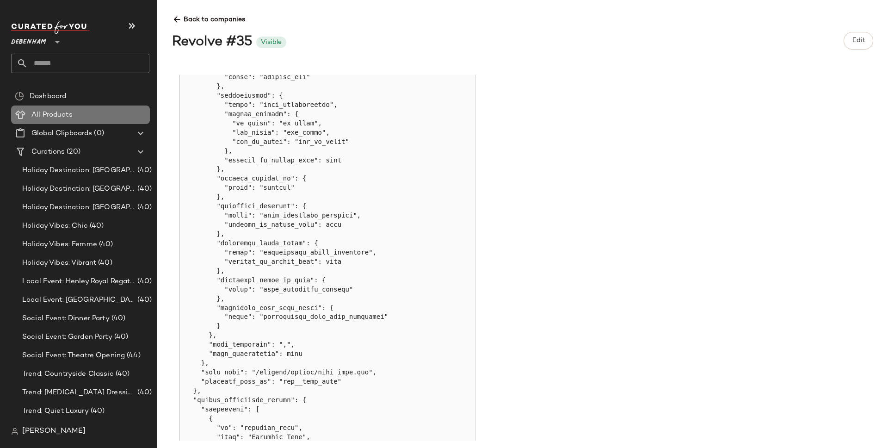
click at [45, 113] on span "All Products" at bounding box center [51, 115] width 41 height 11
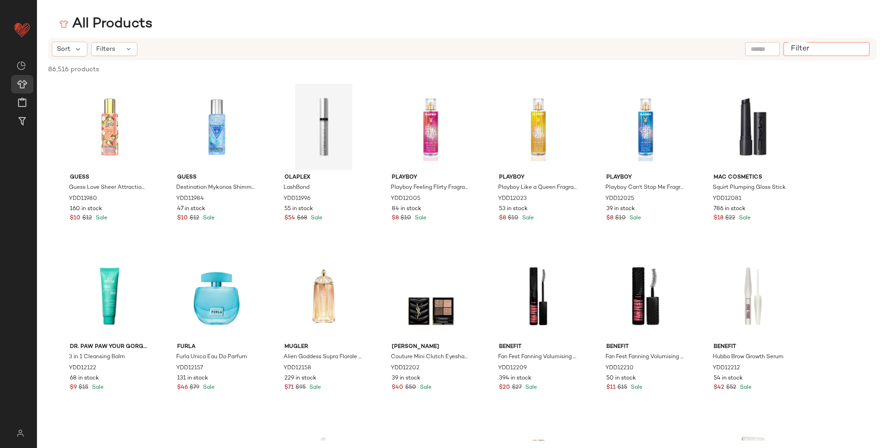
click at [444, 51] on input "Filter" at bounding box center [827, 49] width 79 height 10
type input "*"
paste input "*********"
type input "*********"
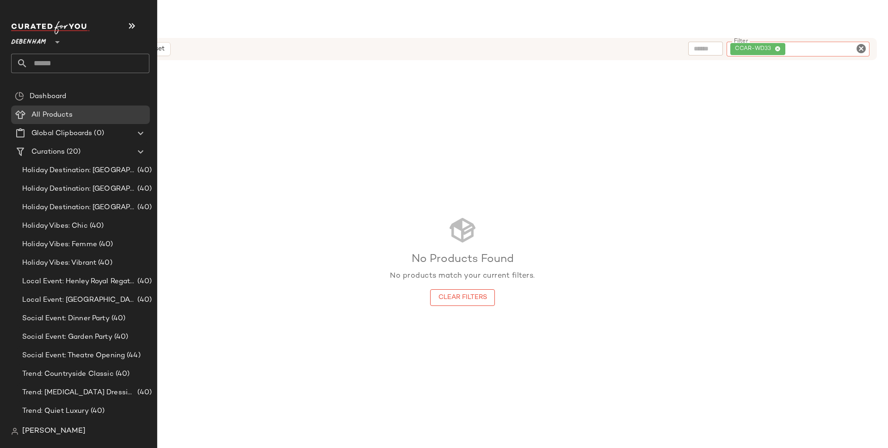
click at [29, 40] on span "Debenham" at bounding box center [28, 39] width 35 height 17
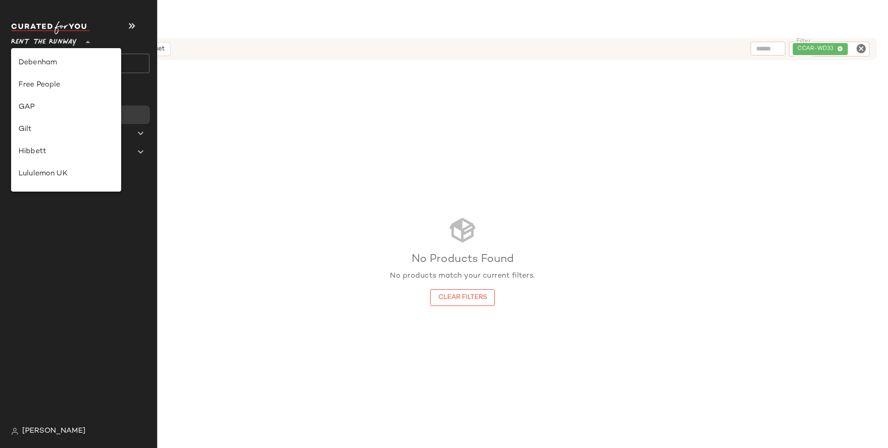
scroll to position [365, 0]
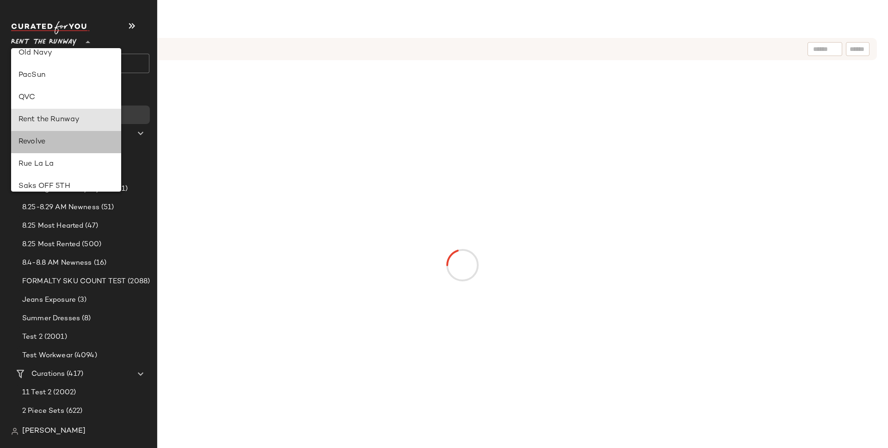
click at [59, 148] on div "Revolve" at bounding box center [66, 142] width 110 height 22
type input "**"
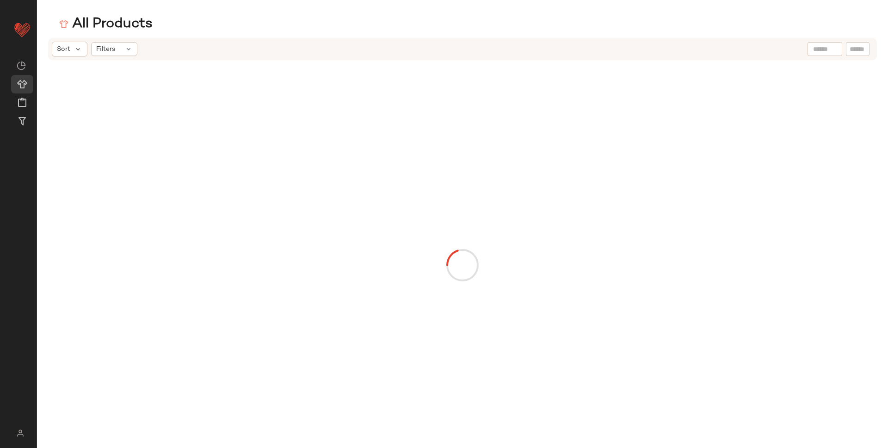
click at [444, 47] on div at bounding box center [841, 49] width 66 height 14
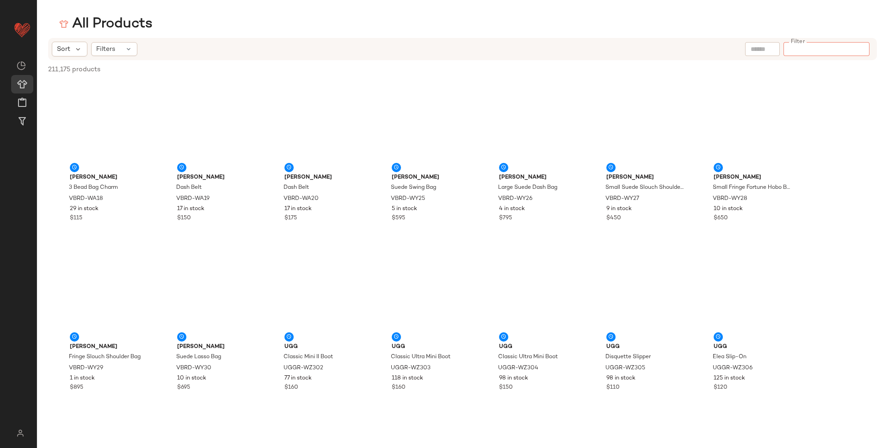
click at [444, 46] on input "Filter" at bounding box center [827, 49] width 79 height 10
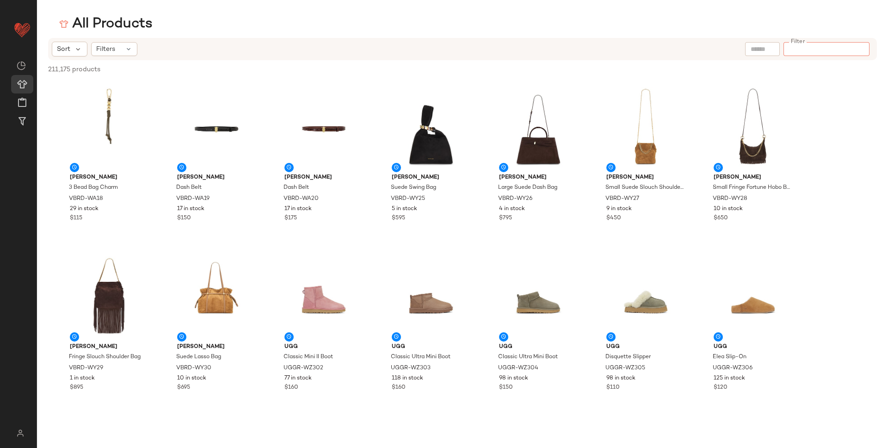
paste input "*********"
type input "*********"
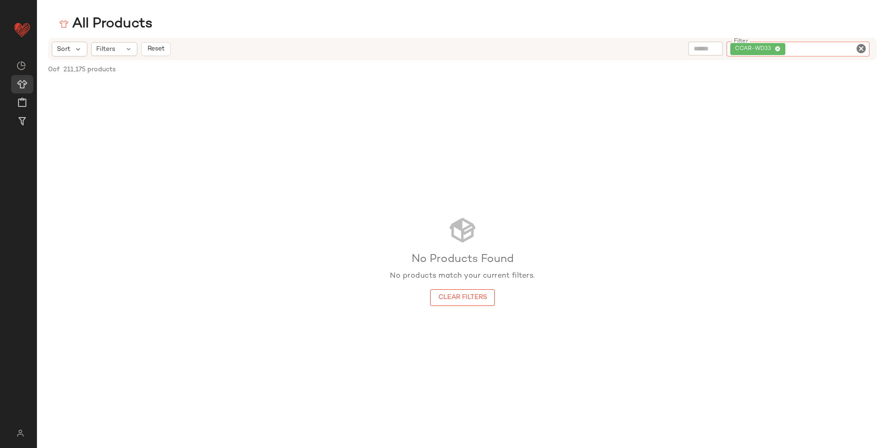
click at [444, 49] on icon "Clear Filter" at bounding box center [861, 48] width 11 height 11
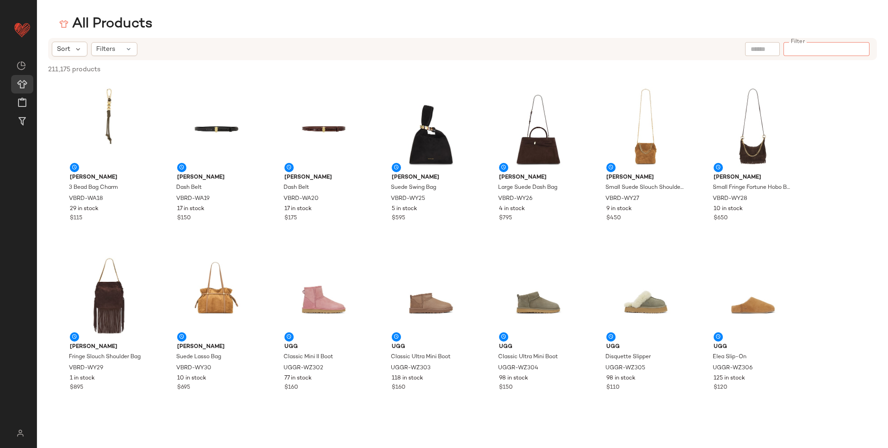
paste input "*********"
type input "*********"
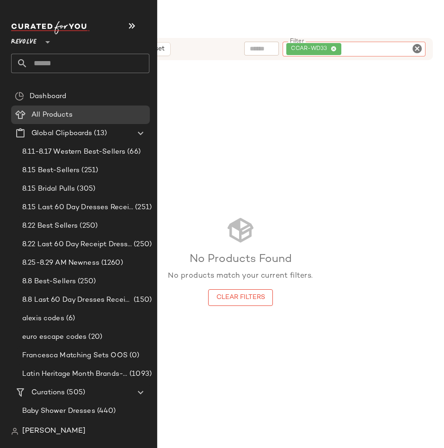
click at [41, 50] on div "Revolve **" at bounding box center [80, 47] width 138 height 52
click at [35, 42] on span "Revolve" at bounding box center [23, 39] width 25 height 17
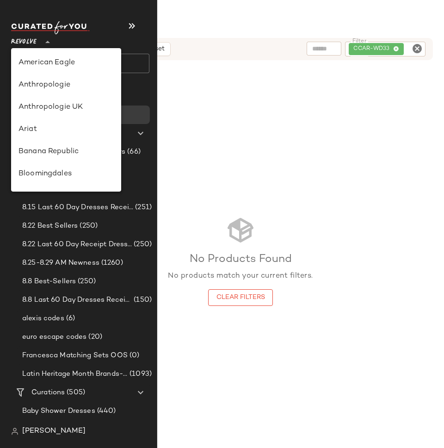
scroll to position [444, 0]
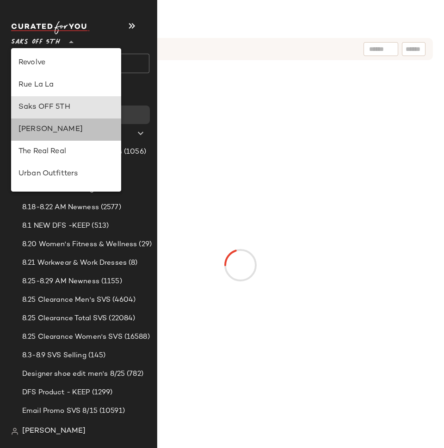
click at [58, 133] on div "[PERSON_NAME]" at bounding box center [66, 129] width 95 height 11
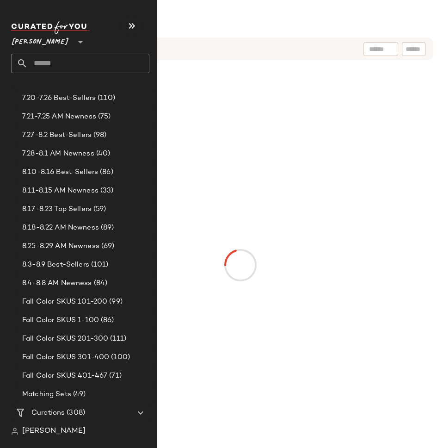
scroll to position [210, 0]
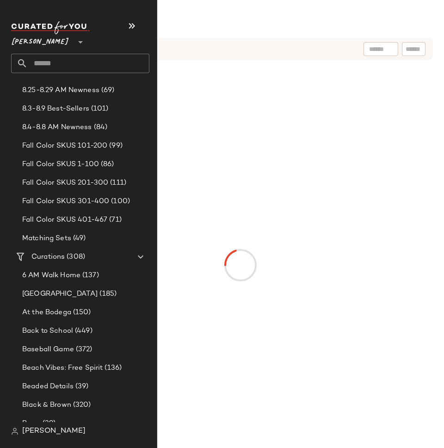
click at [28, 435] on span "[PERSON_NAME]" at bounding box center [53, 431] width 63 height 11
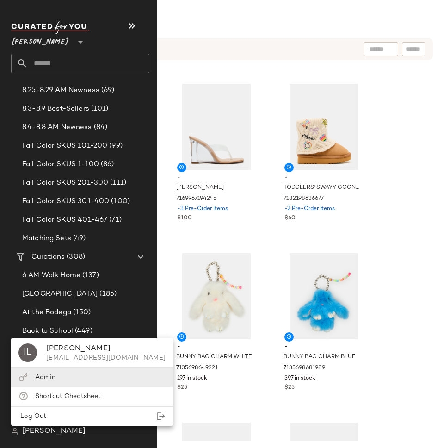
click at [51, 377] on span "Admin" at bounding box center [45, 377] width 20 height 7
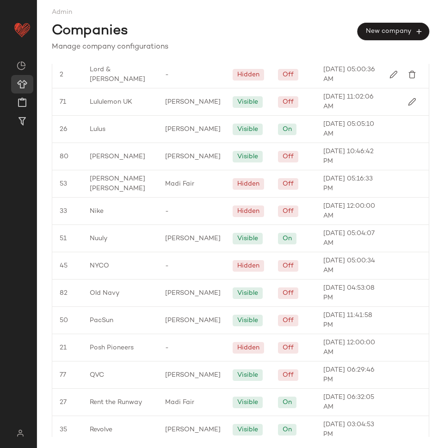
scroll to position [1050, 0]
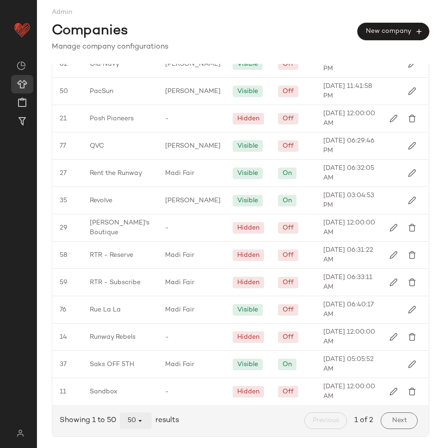
click at [135, 425] on button "50" at bounding box center [136, 420] width 32 height 17
click at [131, 388] on div "All" at bounding box center [136, 397] width 32 height 22
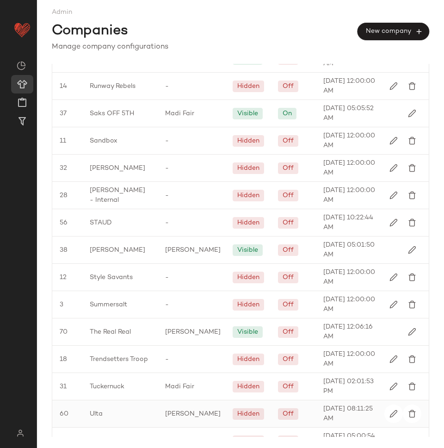
scroll to position [1297, 0]
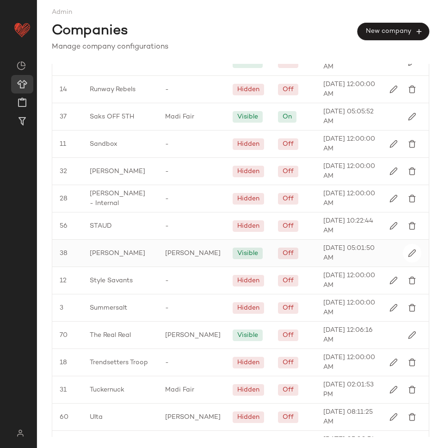
click at [137, 256] on div "[PERSON_NAME]" at bounding box center [119, 253] width 75 height 27
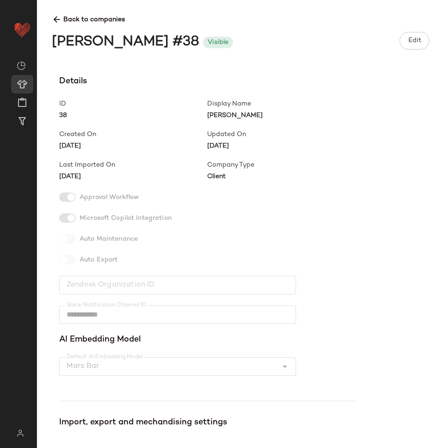
scroll to position [177, 0]
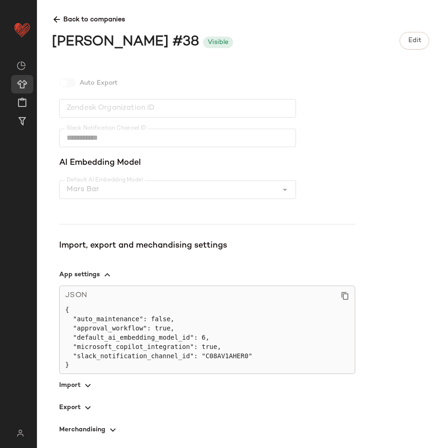
click at [64, 385] on span "button" at bounding box center [207, 385] width 296 height 22
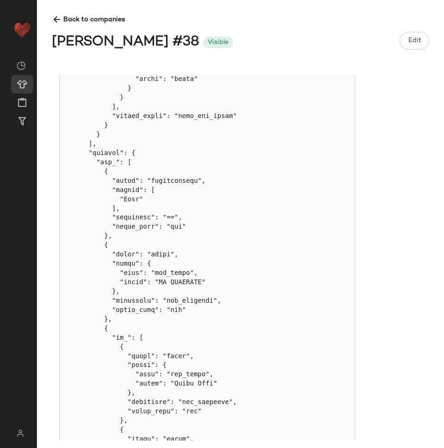
scroll to position [3415, 0]
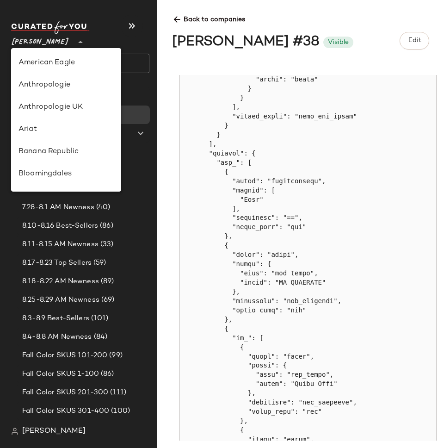
click at [33, 42] on span "[PERSON_NAME]" at bounding box center [40, 39] width 58 height 17
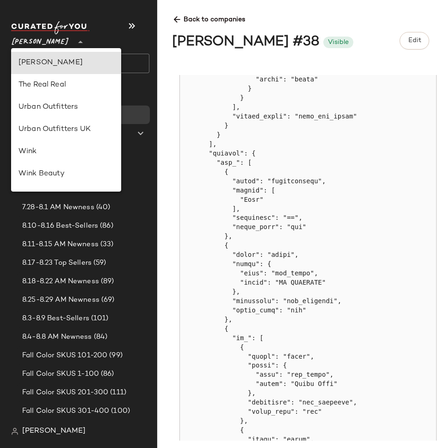
scroll to position [365, 0]
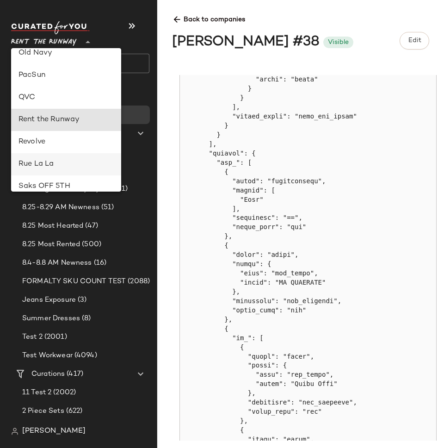
click at [52, 159] on div "Rue La La" at bounding box center [66, 164] width 95 height 11
type input "**"
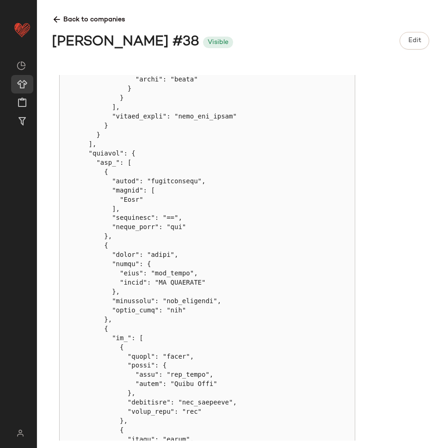
click at [59, 22] on icon at bounding box center [57, 20] width 10 height 10
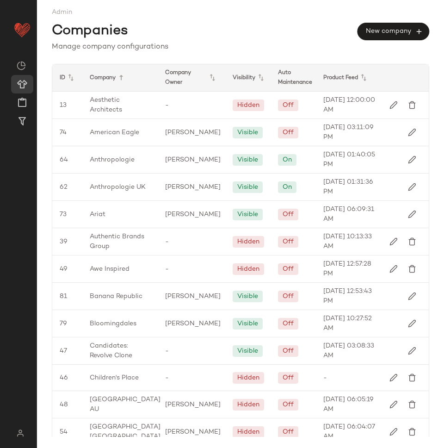
scroll to position [1050, 0]
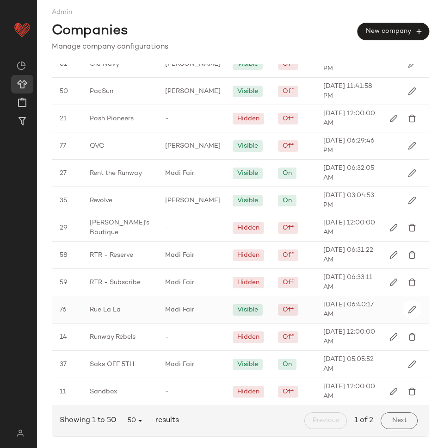
click at [118, 309] on span "Rue La La" at bounding box center [105, 310] width 31 height 10
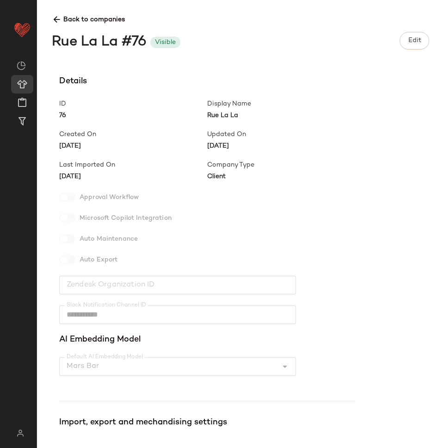
scroll to position [149, 0]
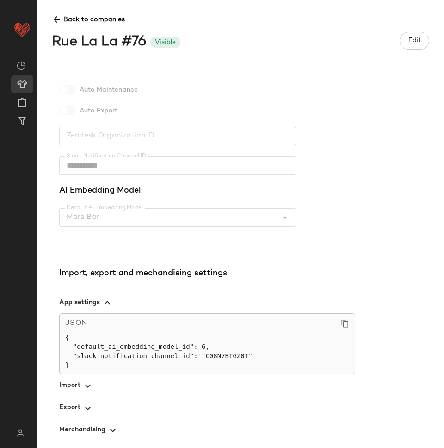
click at [72, 384] on span "button" at bounding box center [207, 385] width 296 height 22
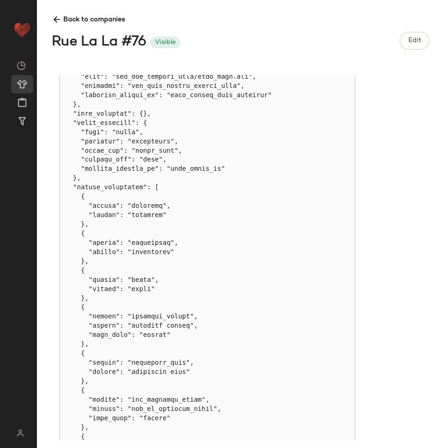
scroll to position [0, 0]
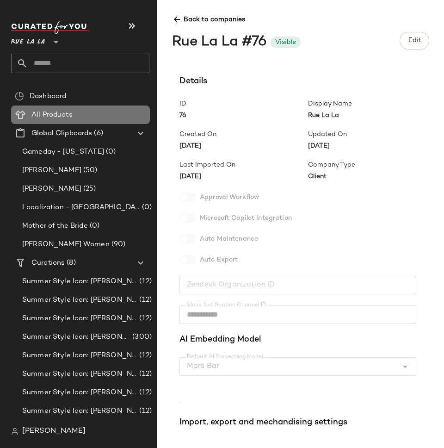
click at [56, 112] on span "All Products" at bounding box center [51, 115] width 41 height 11
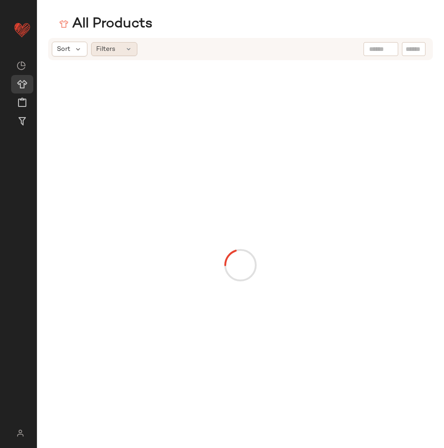
click at [132, 49] on div "Filters" at bounding box center [114, 49] width 46 height 14
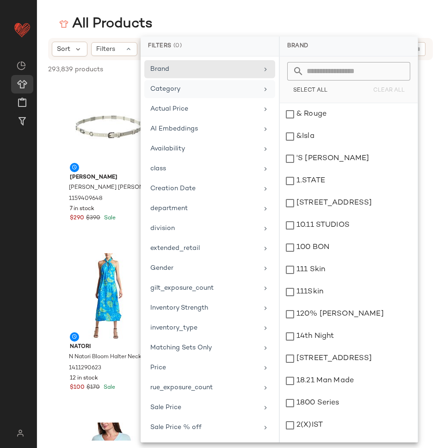
click at [193, 83] on div "Category" at bounding box center [209, 89] width 131 height 18
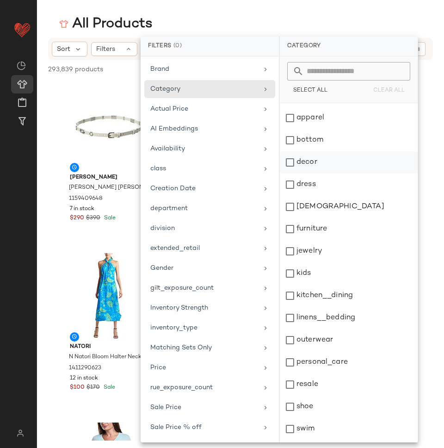
scroll to position [38, 0]
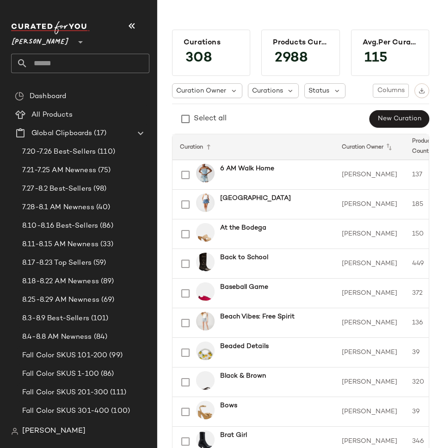
click at [49, 47] on span "[PERSON_NAME]" at bounding box center [40, 39] width 58 height 17
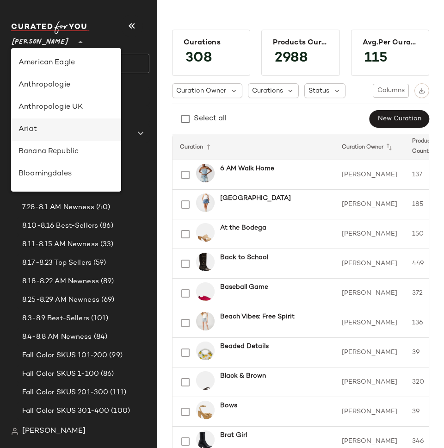
click at [55, 130] on div "Ariat" at bounding box center [66, 129] width 95 height 11
type input "**"
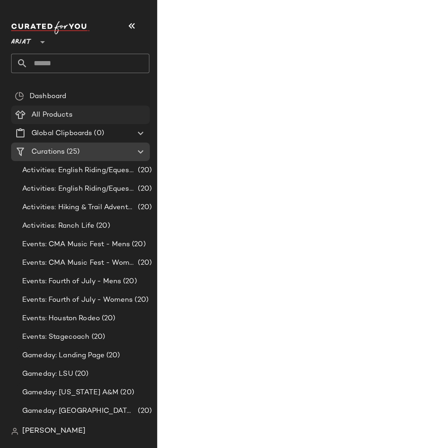
click at [44, 115] on span "All Products" at bounding box center [51, 115] width 41 height 11
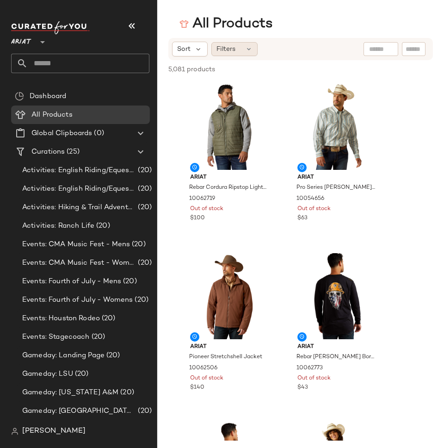
click at [237, 49] on div "Filters" at bounding box center [234, 49] width 46 height 14
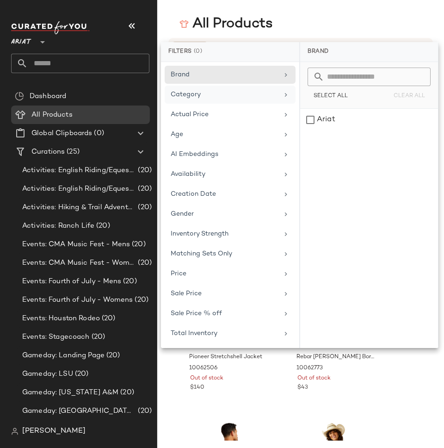
click at [207, 98] on div "Category" at bounding box center [225, 95] width 108 height 10
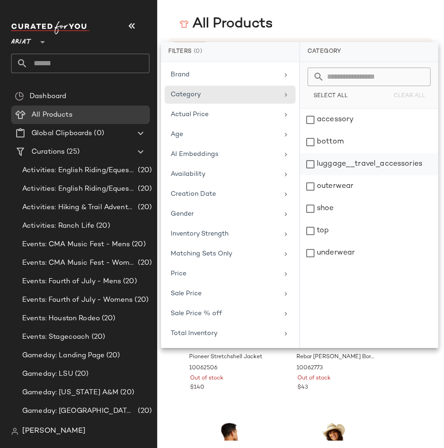
click at [377, 161] on div "luggage__travel_accessories" at bounding box center [369, 164] width 138 height 22
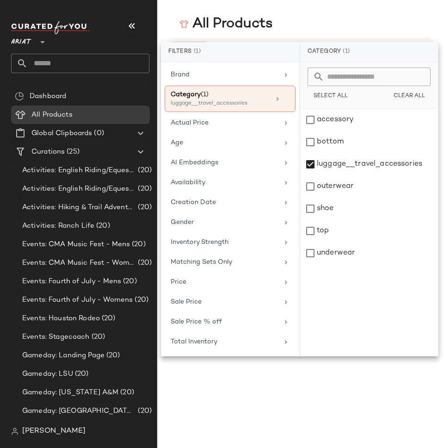
click at [366, 28] on div "All Products" at bounding box center [300, 24] width 287 height 19
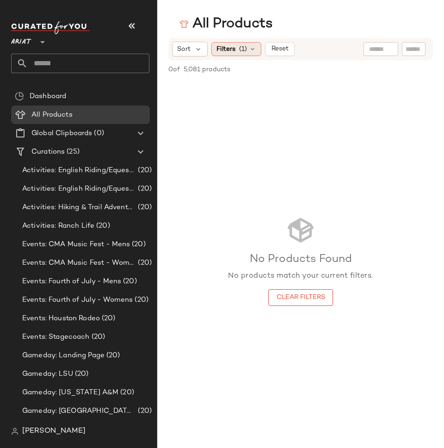
click at [233, 47] on span "Filters" at bounding box center [226, 49] width 19 height 10
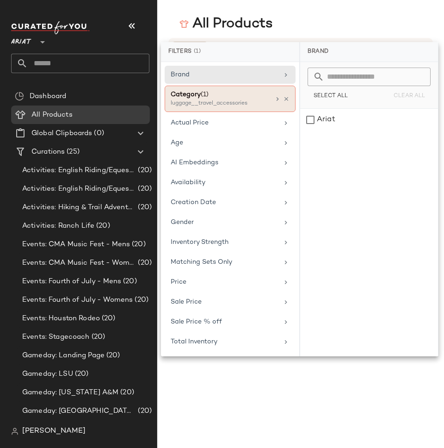
click at [266, 99] on div "Category (1)" at bounding box center [220, 95] width 99 height 10
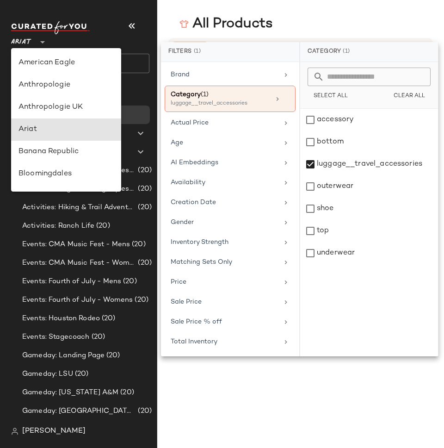
click at [16, 45] on span "Ariat" at bounding box center [21, 39] width 20 height 17
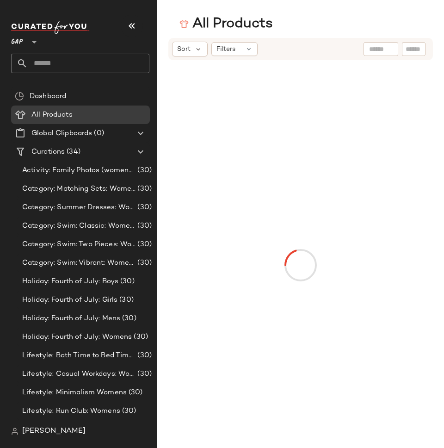
click at [25, 42] on div "GAP **" at bounding box center [19, 36] width 16 height 23
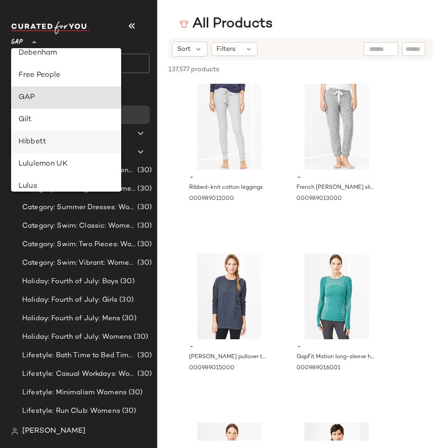
scroll to position [147, 0]
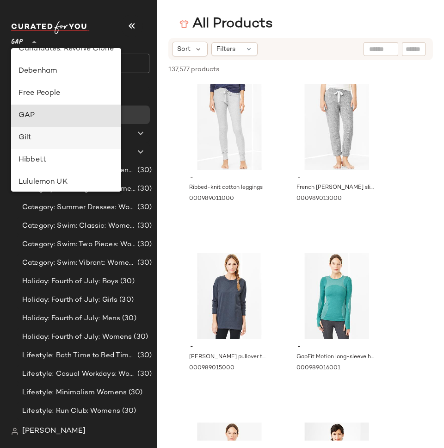
click at [59, 148] on div "Gilt" at bounding box center [66, 138] width 110 height 22
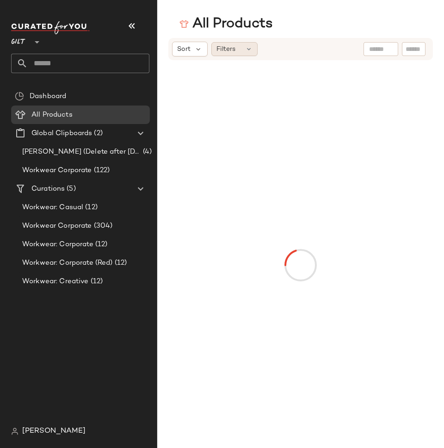
click at [243, 46] on div "Filters" at bounding box center [234, 49] width 46 height 14
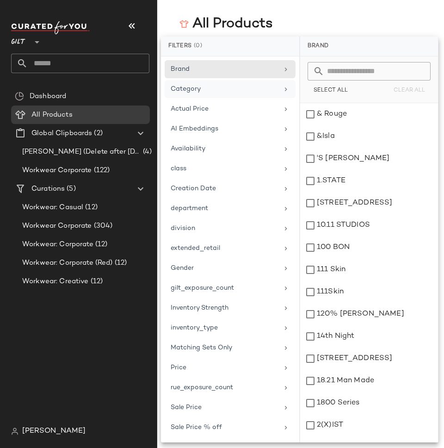
click at [210, 93] on div "Category" at bounding box center [225, 89] width 108 height 10
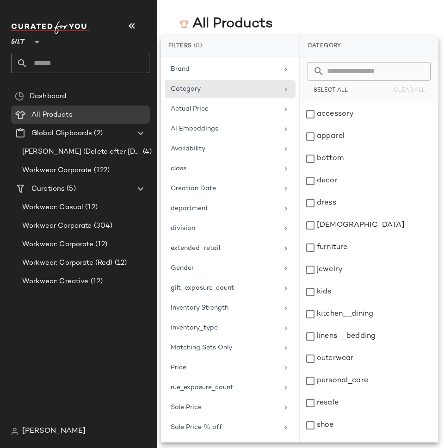
drag, startPoint x: 24, startPoint y: 45, endPoint x: 53, endPoint y: 68, distance: 36.9
click at [24, 45] on span "Gilt" at bounding box center [18, 39] width 15 height 17
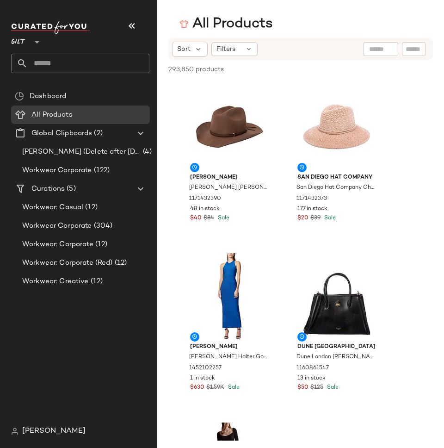
click at [26, 39] on div "Gilt **" at bounding box center [20, 36] width 19 height 23
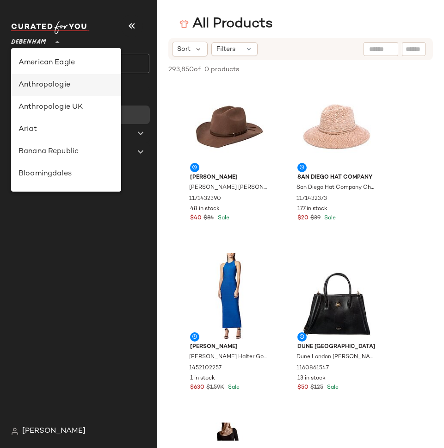
scroll to position [99, 0]
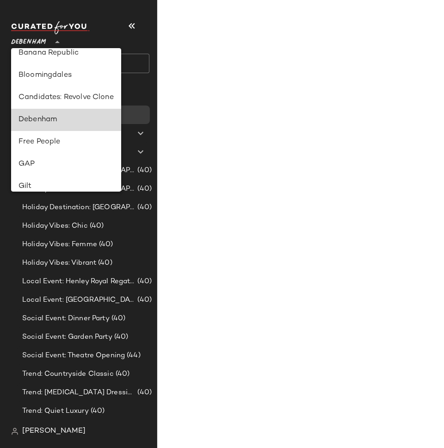
click at [62, 125] on div "Debenham" at bounding box center [66, 119] width 95 height 11
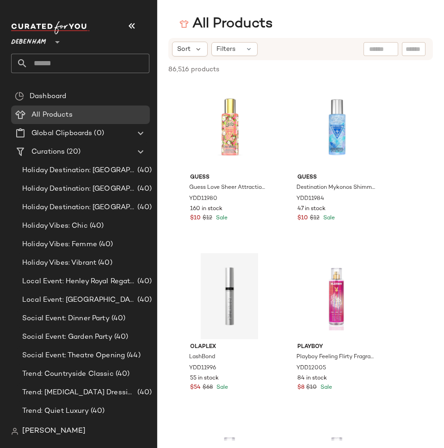
click at [27, 438] on div "[PERSON_NAME]" at bounding box center [84, 431] width 146 height 19
click at [21, 430] on div "[PERSON_NAME]" at bounding box center [48, 431] width 75 height 11
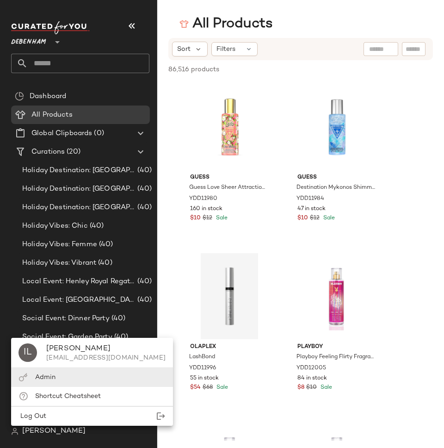
click at [37, 377] on span "Admin" at bounding box center [45, 377] width 20 height 7
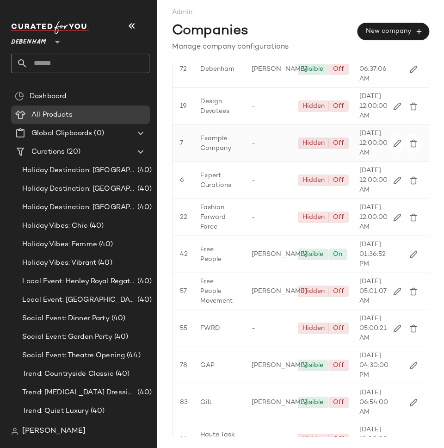
scroll to position [605, 0]
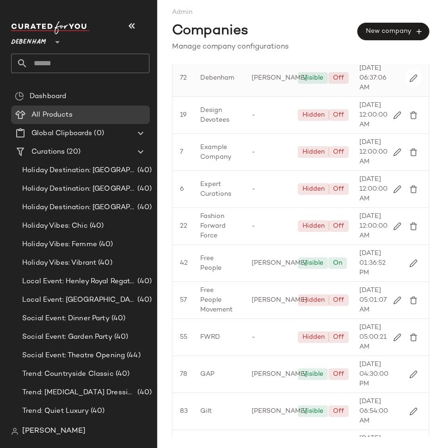
click at [364, 93] on span "[DATE] 06:37:06 AM" at bounding box center [375, 77] width 31 height 29
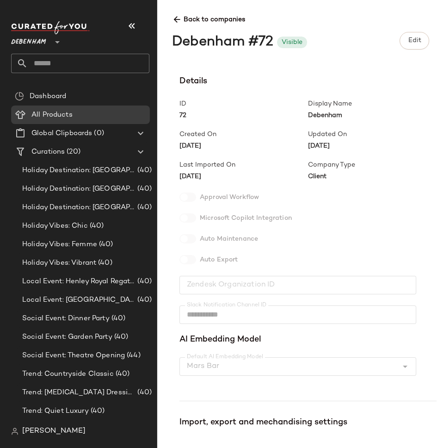
click at [176, 18] on icon at bounding box center [177, 20] width 10 height 10
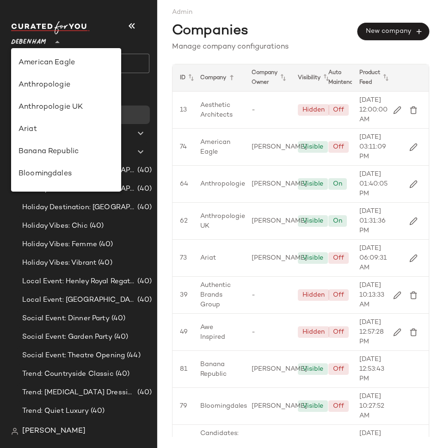
click at [30, 41] on span "Debenham" at bounding box center [28, 39] width 35 height 17
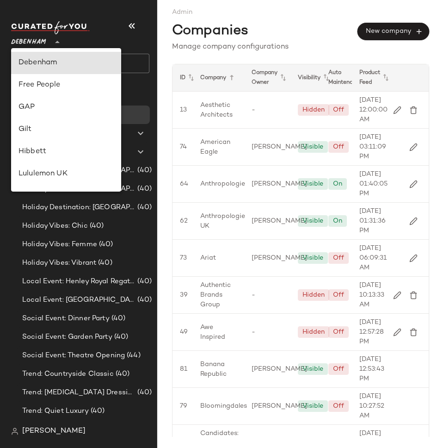
type input "**"
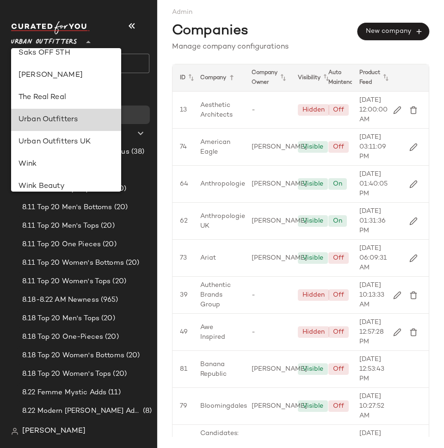
click at [57, 122] on div "Urban Outfitters" at bounding box center [66, 119] width 95 height 11
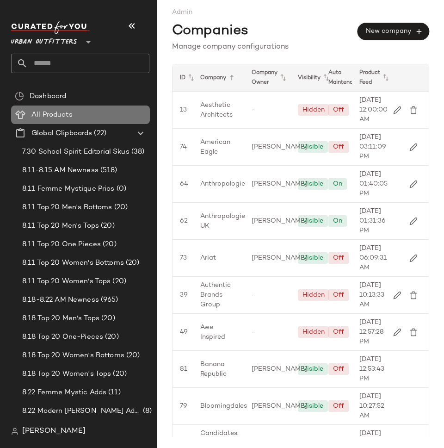
click at [43, 115] on span "All Products" at bounding box center [51, 115] width 41 height 11
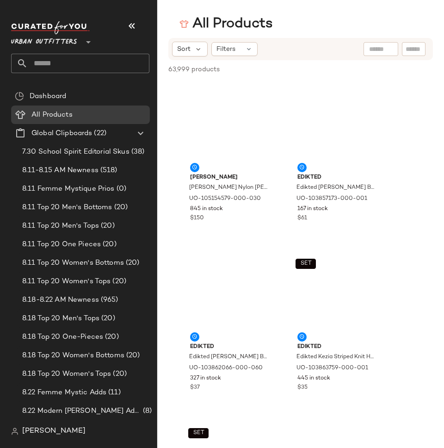
click at [414, 50] on input "text" at bounding box center [414, 49] width 16 height 10
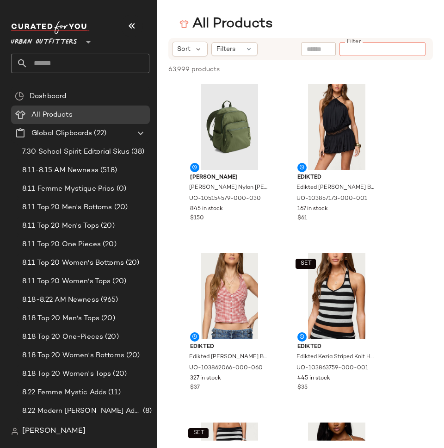
paste input "**********"
type input "**********"
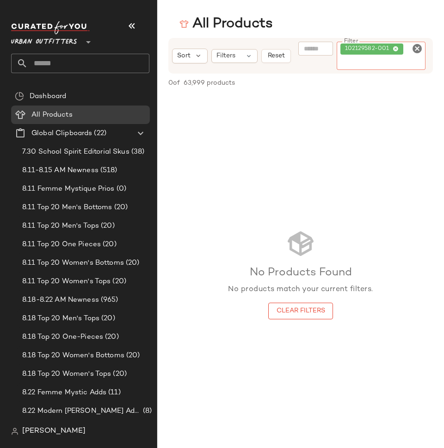
click at [415, 47] on icon "Clear Filter" at bounding box center [417, 48] width 11 height 11
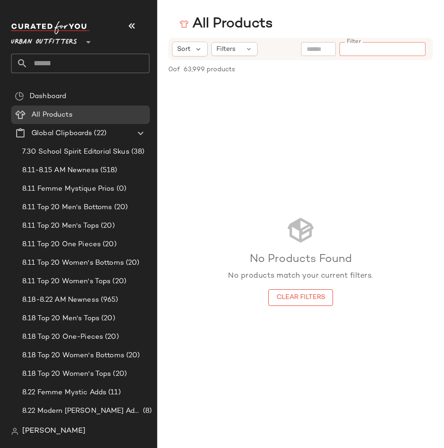
paste input "**********"
type input "**********"
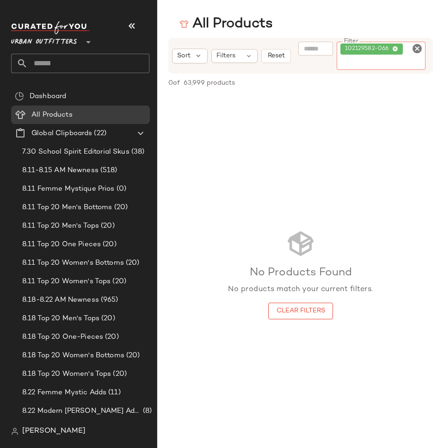
click at [416, 49] on icon "Clear Filter" at bounding box center [417, 48] width 11 height 11
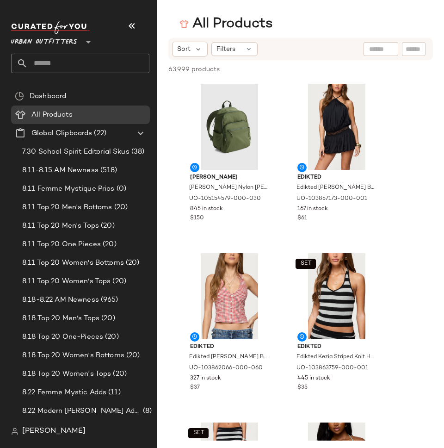
click at [418, 51] on input "text" at bounding box center [414, 49] width 16 height 10
paste input "**********"
type input "**********"
paste input "**********"
type input "**********"
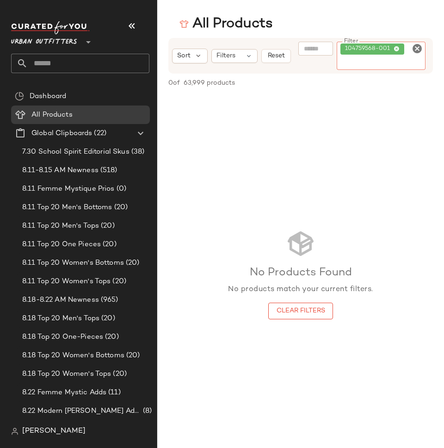
click at [418, 48] on icon "Clear Filter" at bounding box center [417, 48] width 11 height 11
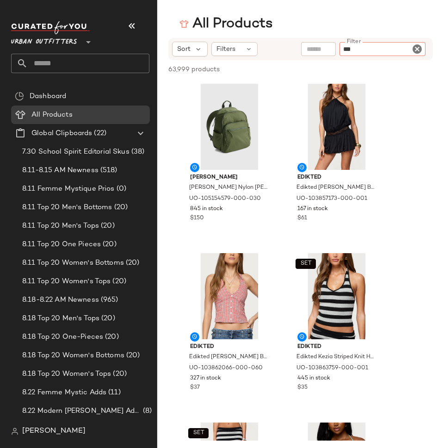
paste input "**********"
click at [393, 51] on input "**********" at bounding box center [382, 49] width 79 height 10
type input "**********"
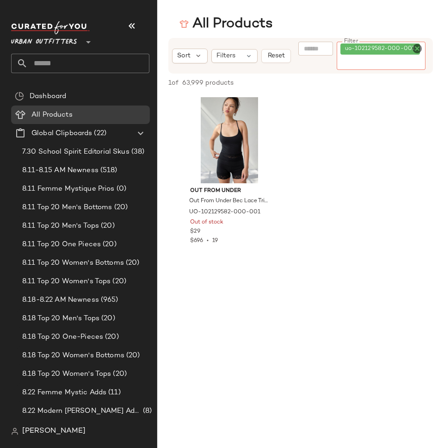
click at [421, 50] on icon "Clear Filter" at bounding box center [417, 48] width 11 height 11
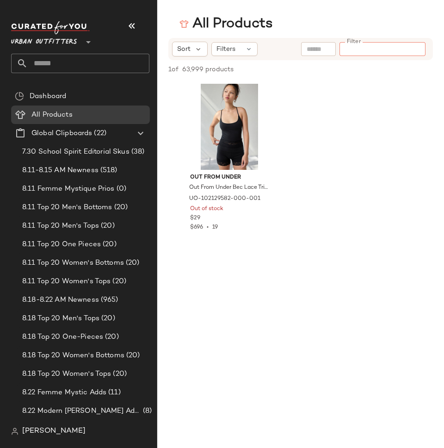
paste input "**********"
type input "**********"
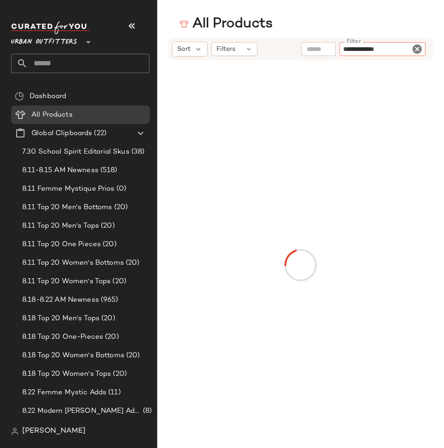
click at [344, 48] on input "**********" at bounding box center [382, 49] width 79 height 10
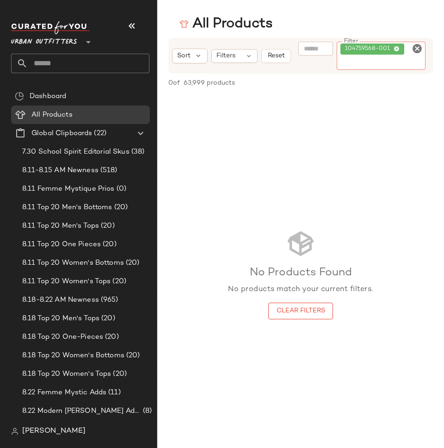
click at [419, 50] on icon "Clear Filter" at bounding box center [417, 48] width 11 height 11
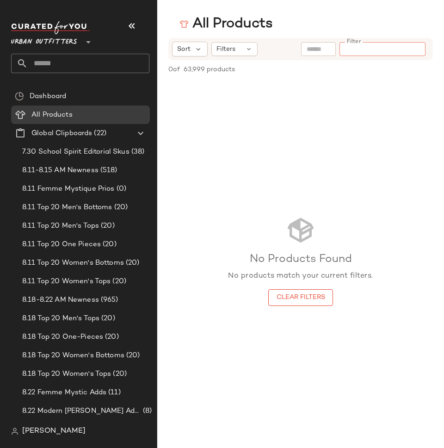
paste input "**********"
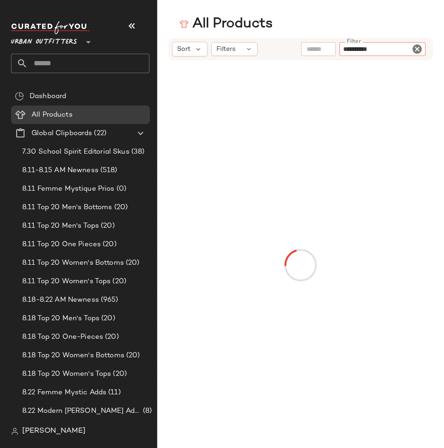
type input "*********"
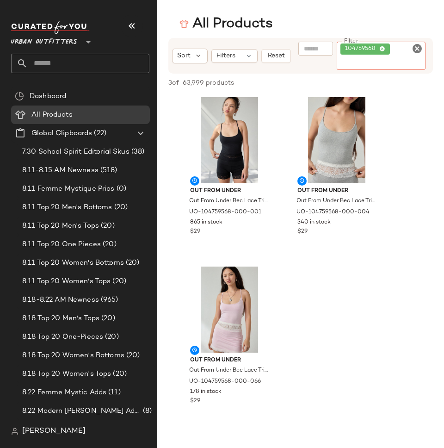
click at [382, 49] on icon at bounding box center [382, 49] width 6 height 6
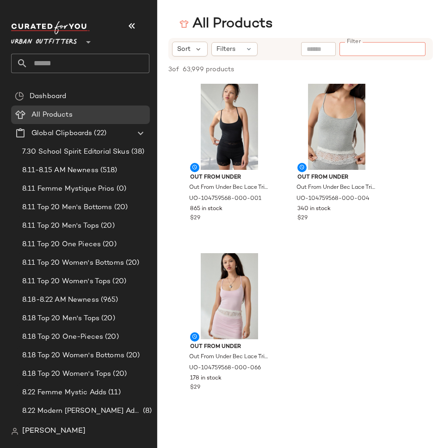
click at [382, 49] on input "Filter" at bounding box center [382, 49] width 79 height 10
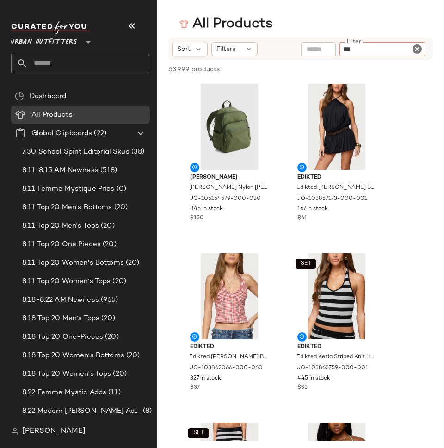
paste input "**********"
type input "**********"
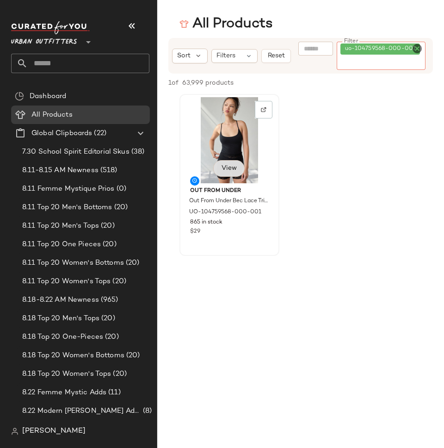
click at [232, 166] on span "View" at bounding box center [229, 168] width 16 height 7
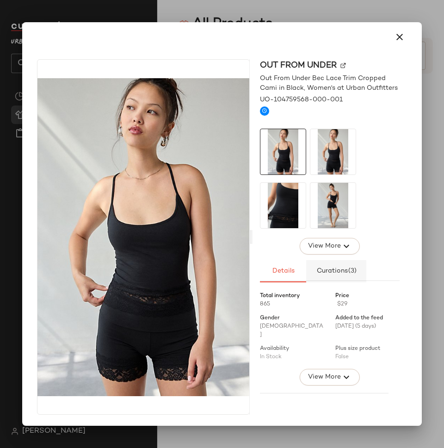
scroll to position [0, 0]
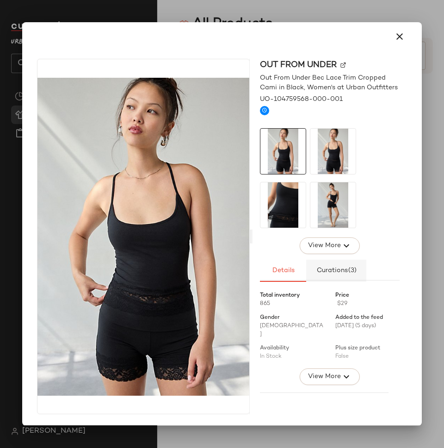
click at [348, 271] on span "(3)" at bounding box center [352, 270] width 9 height 7
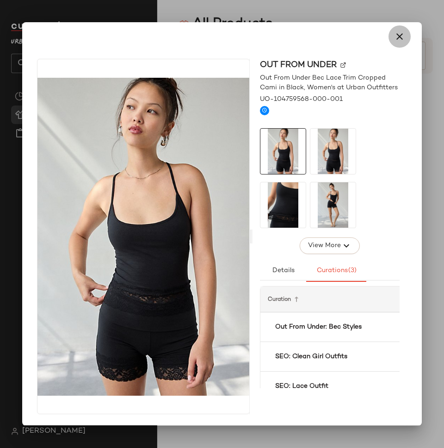
click at [394, 37] on icon "button" at bounding box center [399, 36] width 11 height 11
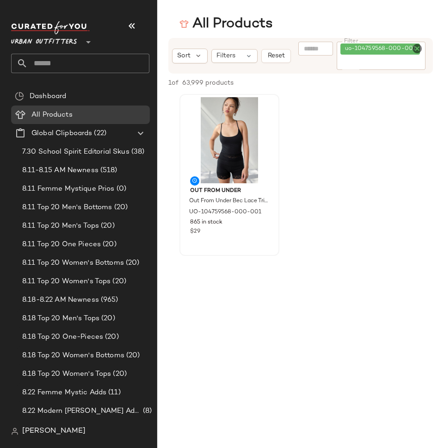
click at [417, 49] on icon "Clear Filter" at bounding box center [417, 48] width 11 height 11
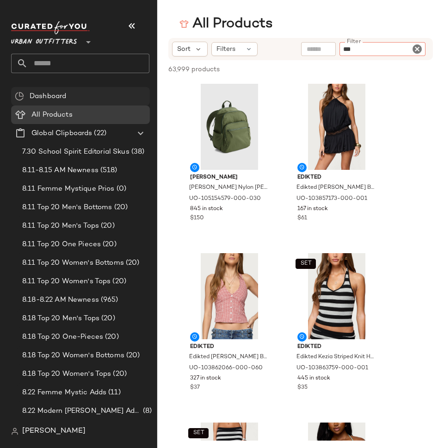
paste input "**********"
type input "**********"
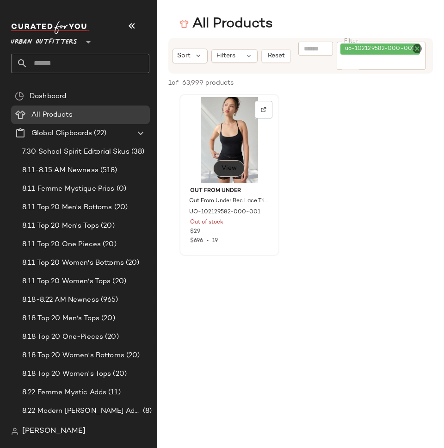
click at [227, 174] on button "View" at bounding box center [228, 168] width 31 height 17
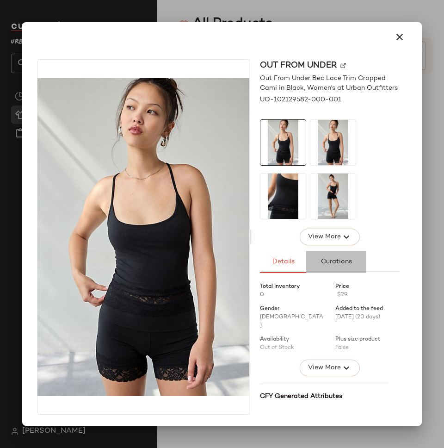
click at [339, 264] on span "Curations" at bounding box center [336, 261] width 31 height 7
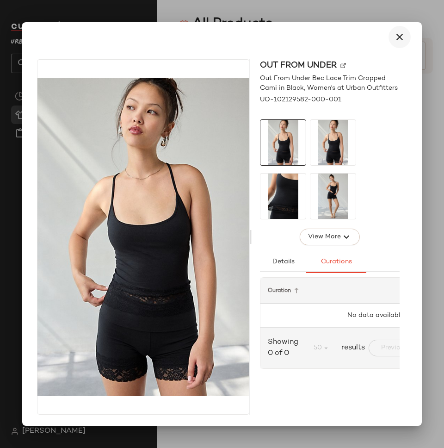
click at [394, 38] on icon "button" at bounding box center [399, 36] width 11 height 11
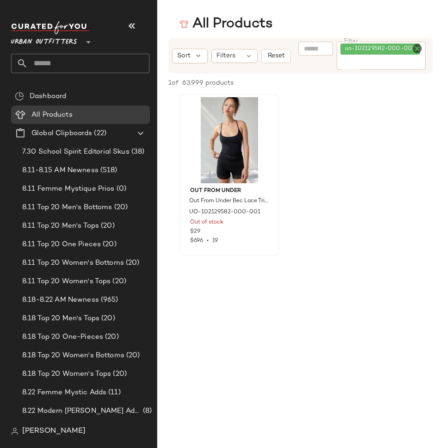
click at [419, 48] on icon "Clear Filter" at bounding box center [417, 48] width 11 height 11
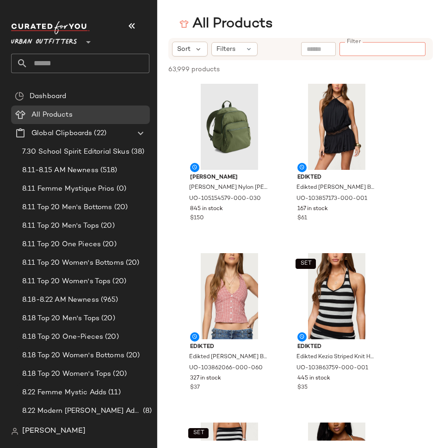
paste input "**********"
type input "**********"
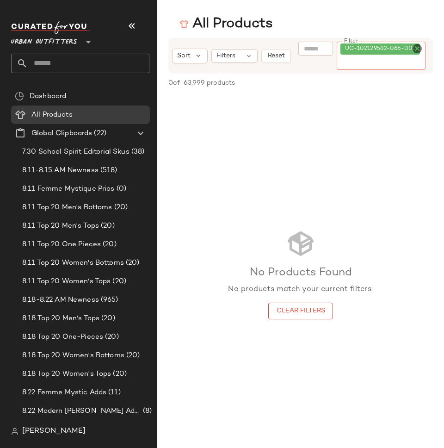
click at [416, 53] on icon "Clear Filter" at bounding box center [417, 48] width 11 height 11
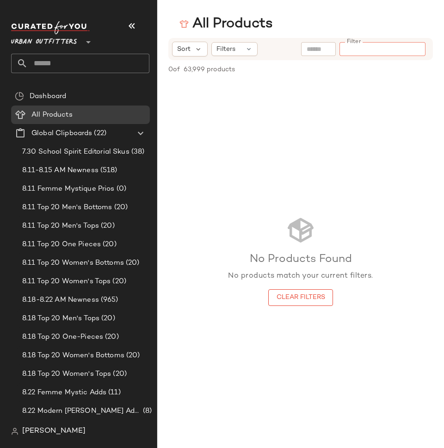
paste input "**********"
type input "**********"
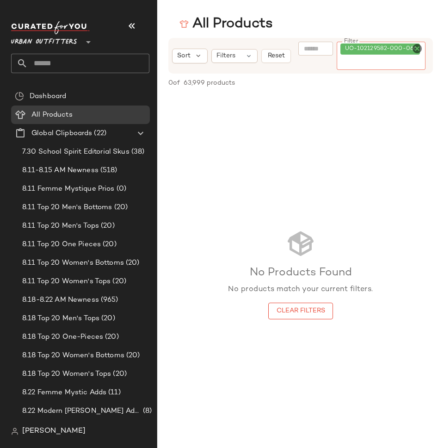
click at [391, 136] on div "No Products Found No products match your current filters. Clear Filters" at bounding box center [300, 274] width 287 height 360
click at [364, 48] on span "UO-102129582-000-066" at bounding box center [383, 49] width 76 height 8
click at [420, 50] on icon "Clear Filter" at bounding box center [417, 48] width 11 height 11
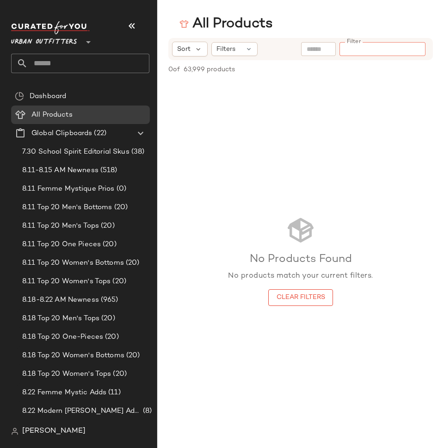
paste input "**********"
type input "**********"
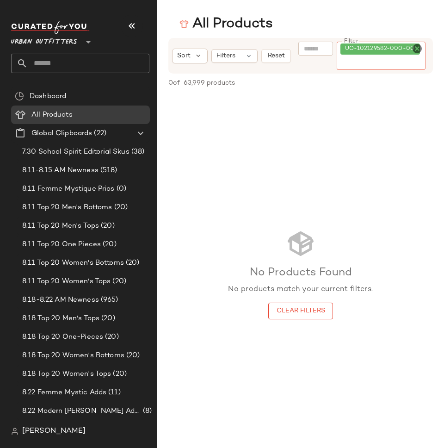
click at [419, 50] on icon "Clear Filter" at bounding box center [417, 48] width 11 height 11
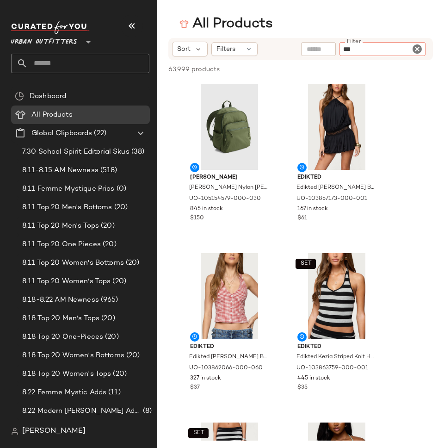
paste input "**********"
type input "**********"
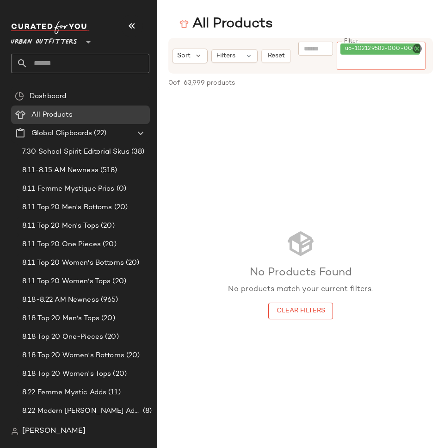
click at [417, 49] on icon "Clear Filter" at bounding box center [417, 48] width 11 height 11
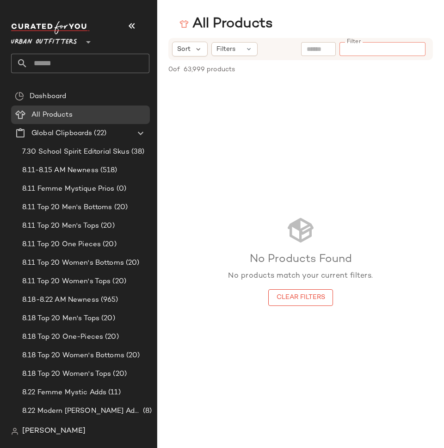
paste input "**********"
type input "**********"
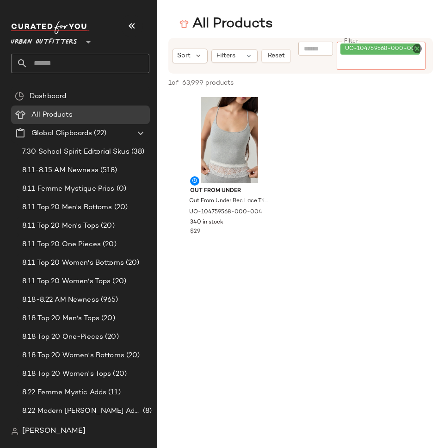
click at [417, 50] on icon "Clear Filter" at bounding box center [417, 48] width 11 height 11
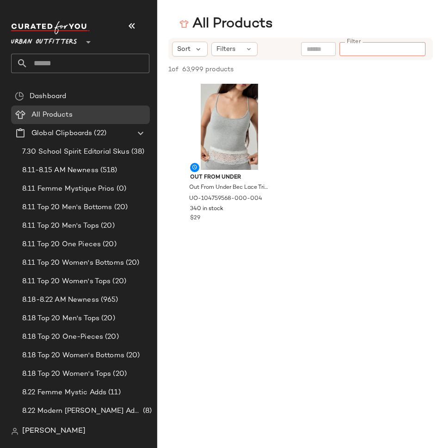
paste input "**********"
type input "**********"
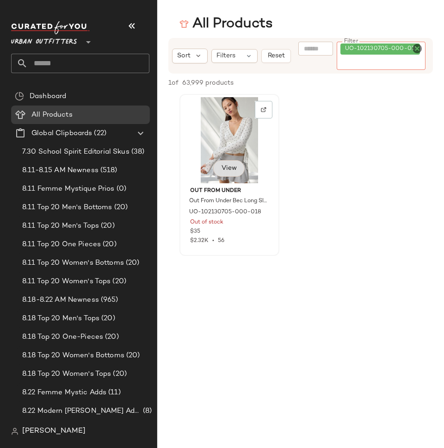
click at [223, 173] on button "View" at bounding box center [228, 168] width 31 height 17
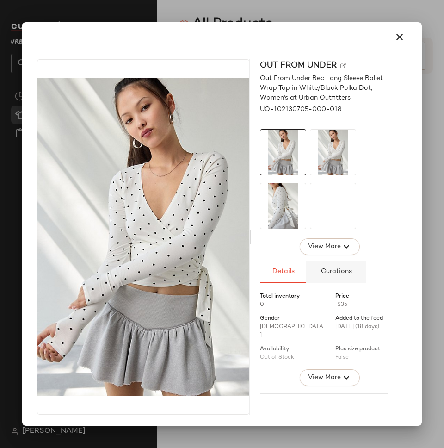
click at [330, 272] on span "Curations" at bounding box center [336, 271] width 31 height 7
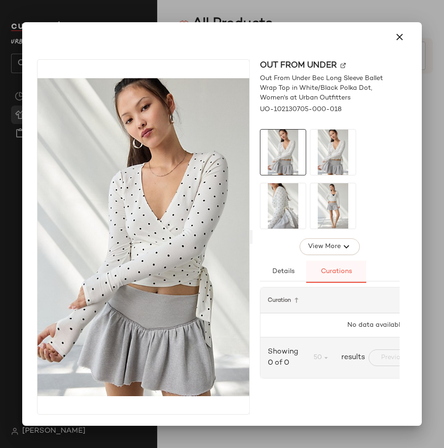
scroll to position [0, 0]
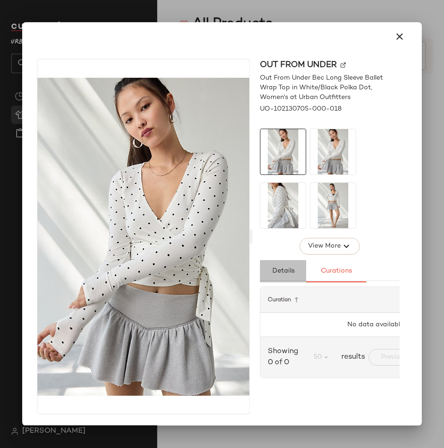
click at [277, 272] on span "Details" at bounding box center [283, 270] width 23 height 7
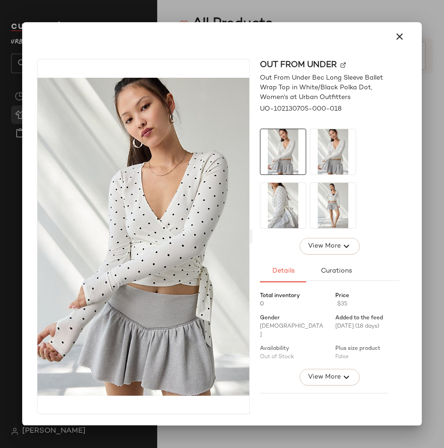
scroll to position [334, 0]
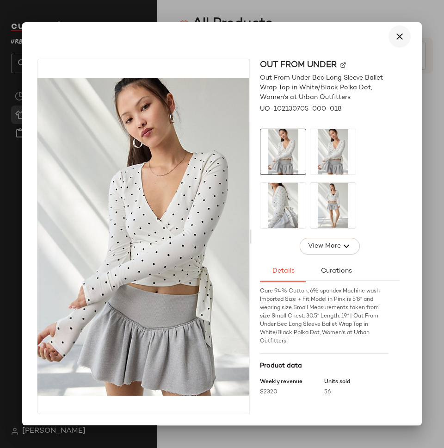
click at [398, 40] on icon "button" at bounding box center [399, 36] width 11 height 11
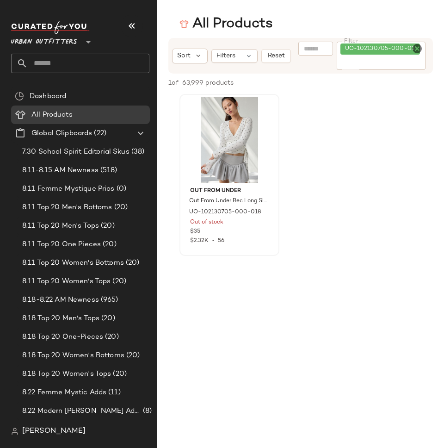
click at [413, 53] on icon "Clear Filter" at bounding box center [417, 48] width 11 height 11
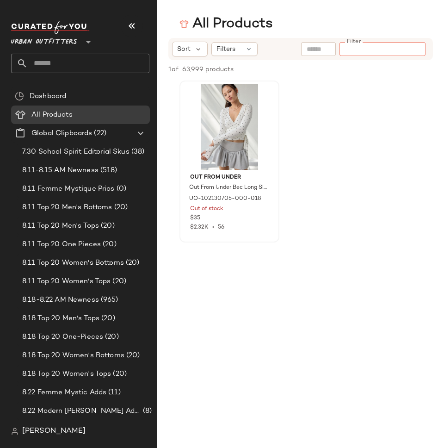
paste input "**********"
type input "**********"
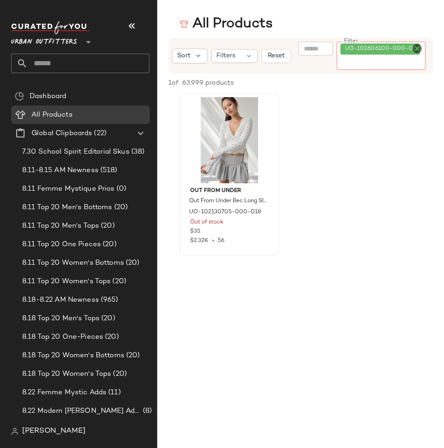
scroll to position [0, 0]
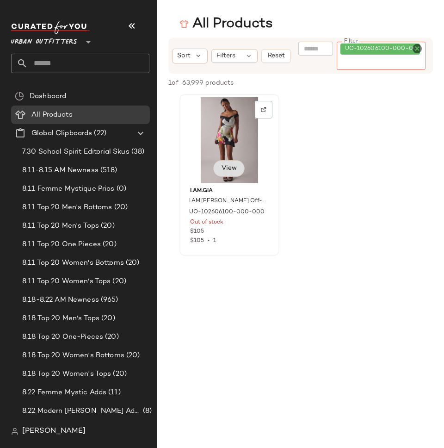
click at [229, 166] on span "View" at bounding box center [229, 168] width 16 height 7
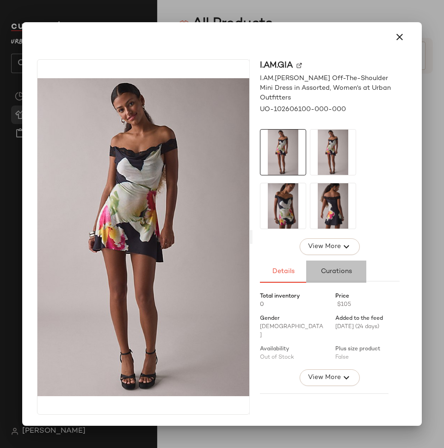
click at [340, 271] on span "Curations" at bounding box center [336, 271] width 31 height 7
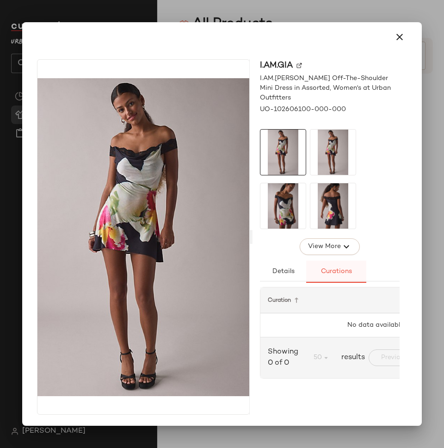
scroll to position [0, 0]
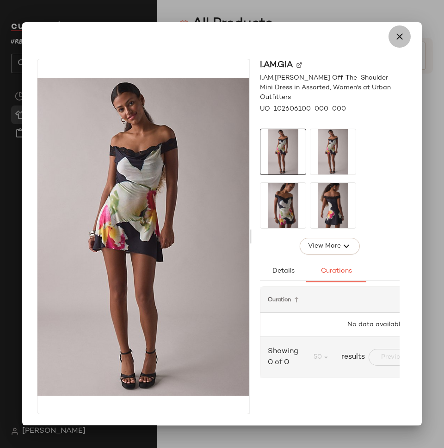
click at [389, 36] on button "button" at bounding box center [400, 36] width 22 height 22
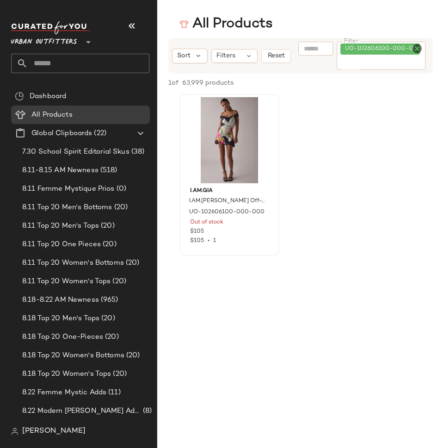
click at [419, 51] on icon "Clear Filter" at bounding box center [417, 48] width 11 height 11
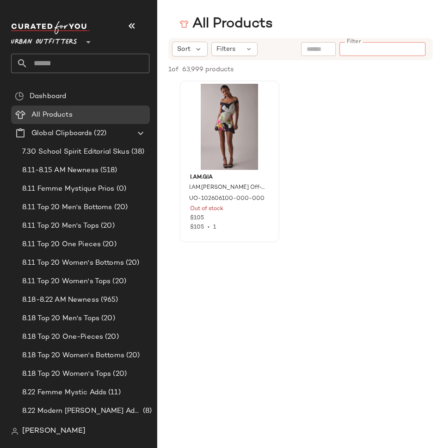
paste input "**********"
type input "**********"
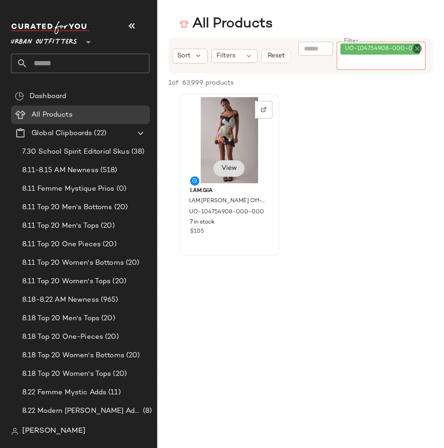
click at [225, 167] on span "View" at bounding box center [229, 168] width 16 height 7
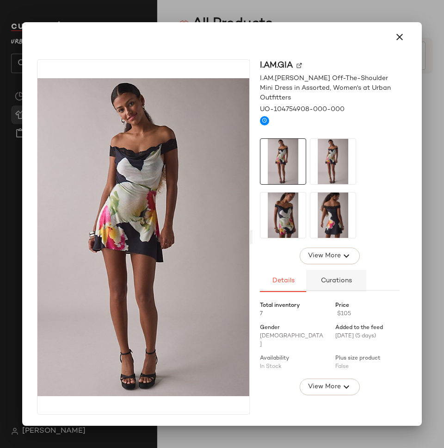
click at [342, 283] on span "Curations" at bounding box center [336, 280] width 31 height 7
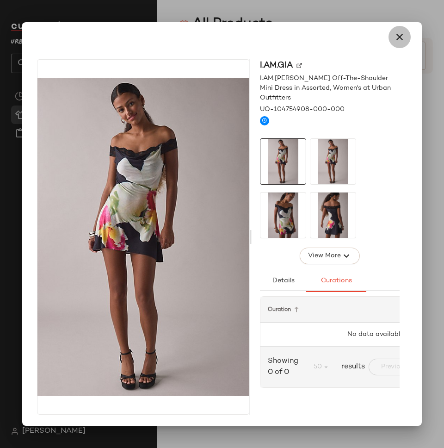
click at [394, 33] on icon "button" at bounding box center [399, 36] width 11 height 11
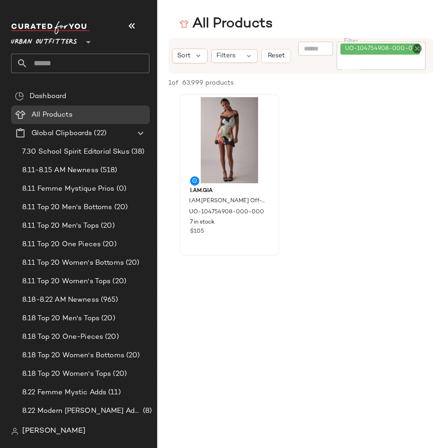
click at [417, 50] on icon "Clear Filter" at bounding box center [417, 48] width 11 height 11
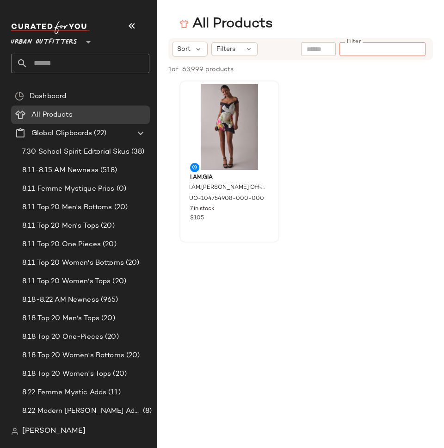
paste input "**********"
type input "**********"
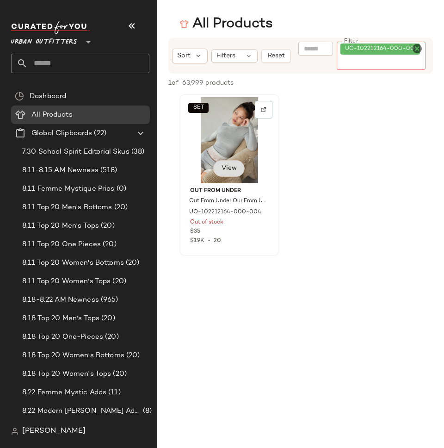
click at [231, 169] on span "View" at bounding box center [229, 168] width 16 height 7
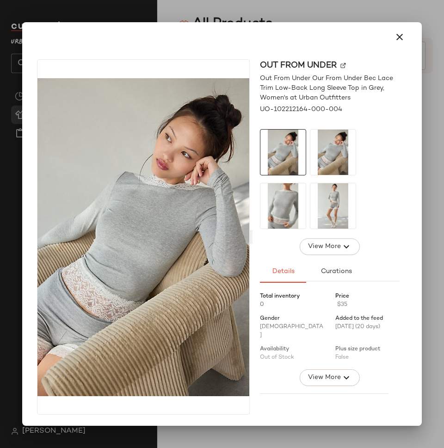
scroll to position [351, 0]
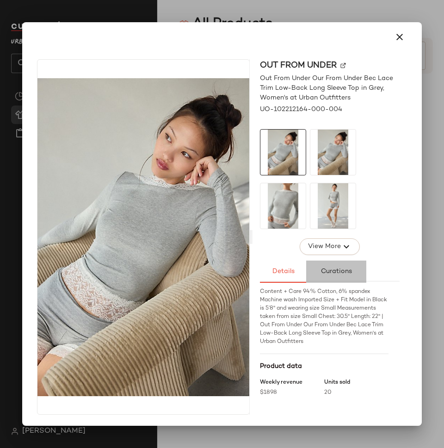
click at [326, 276] on button "Curations" at bounding box center [336, 272] width 60 height 22
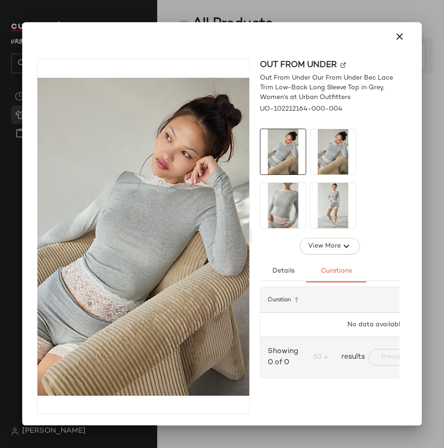
scroll to position [0, 0]
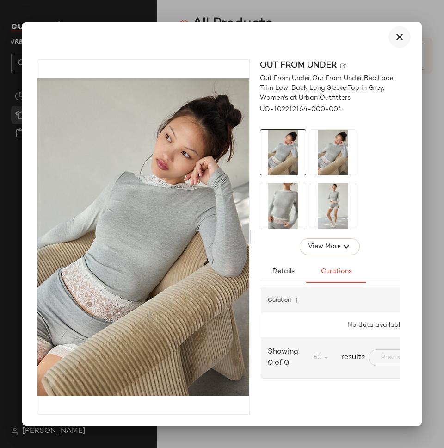
click at [395, 35] on icon "button" at bounding box center [399, 36] width 11 height 11
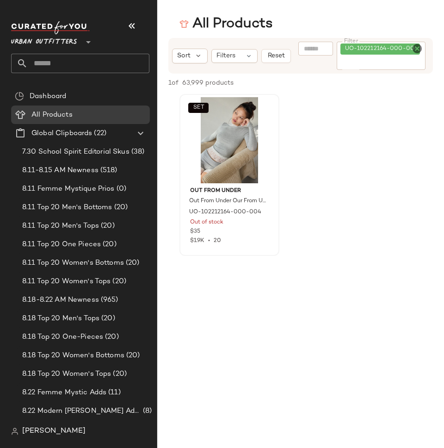
click at [422, 50] on icon "Clear Filter" at bounding box center [417, 48] width 11 height 11
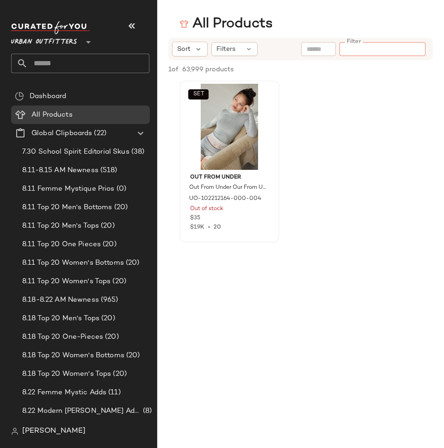
paste input "**********"
type input "**********"
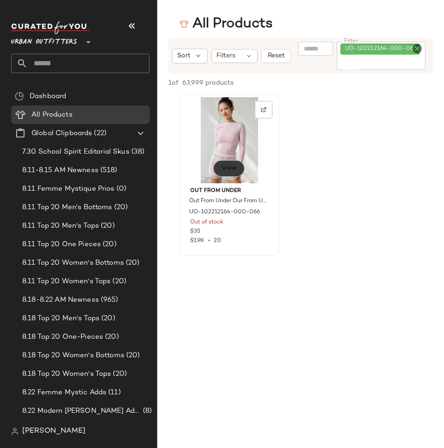
click at [236, 167] on span "View" at bounding box center [229, 168] width 16 height 7
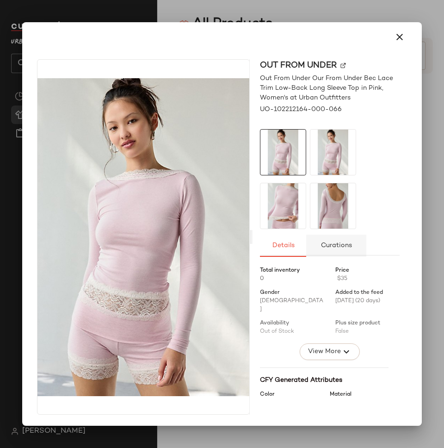
click at [329, 239] on button "Curations" at bounding box center [336, 246] width 60 height 22
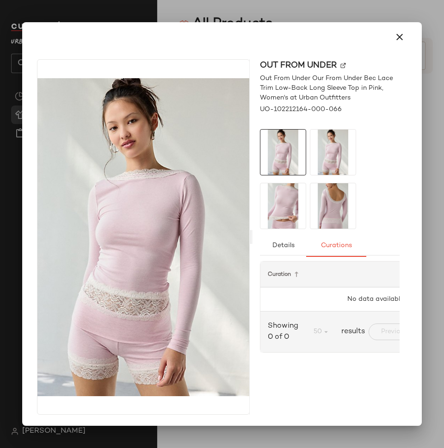
scroll to position [0, 0]
click at [273, 245] on span "Details" at bounding box center [283, 245] width 23 height 7
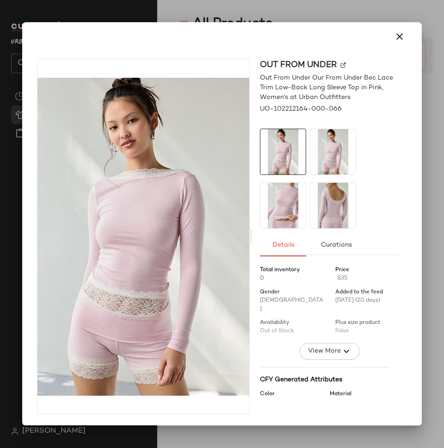
scroll to position [325, 0]
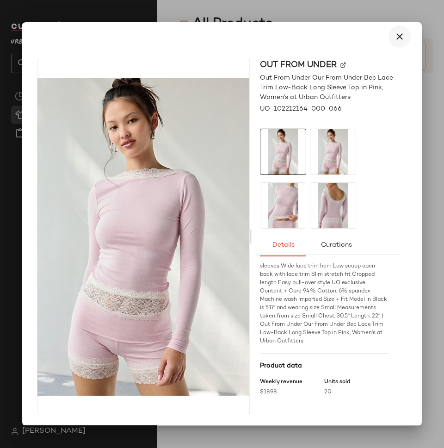
click at [396, 35] on icon "button" at bounding box center [399, 36] width 11 height 11
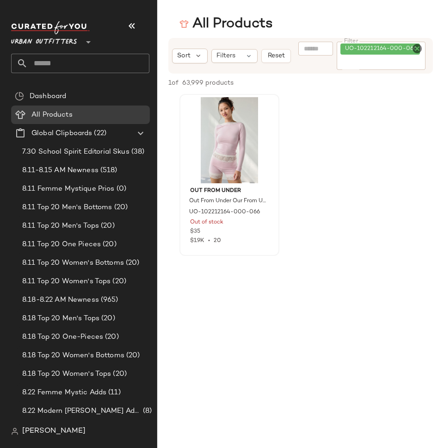
click at [408, 55] on div "UO-102212164-000-066" at bounding box center [381, 56] width 89 height 28
paste input "**********"
type input "**********"
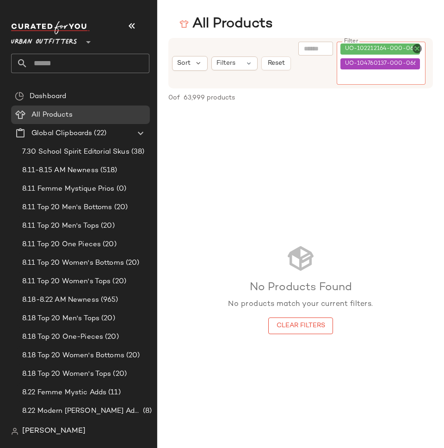
click at [417, 49] on icon "Clear Filter" at bounding box center [417, 48] width 11 height 11
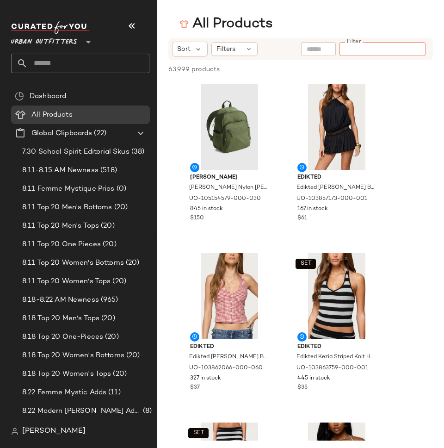
paste input "**********"
type input "**********"
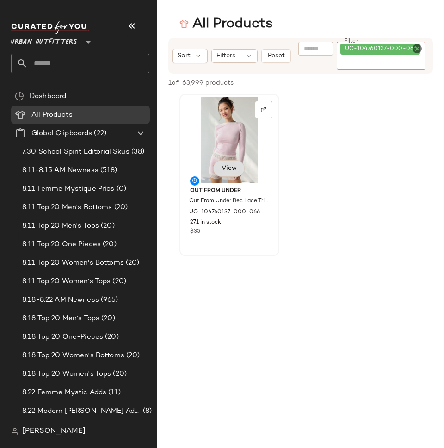
click at [235, 166] on span "View" at bounding box center [229, 168] width 16 height 7
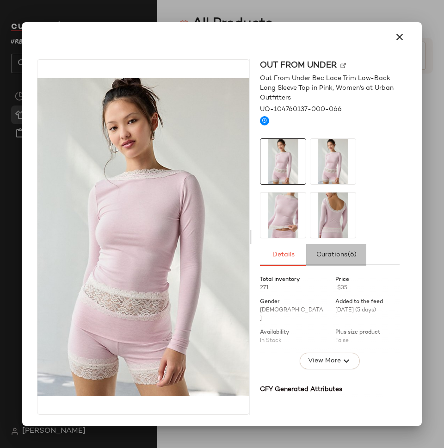
click at [338, 259] on span "Curations (6)" at bounding box center [336, 254] width 41 height 7
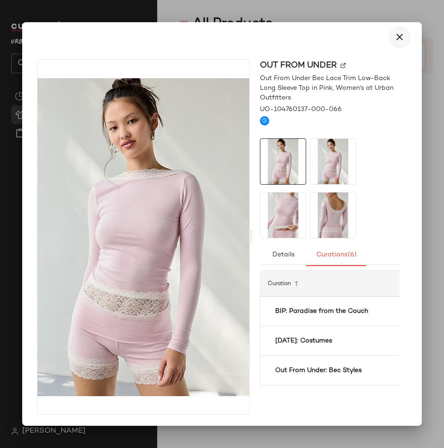
click at [397, 39] on icon "button" at bounding box center [399, 36] width 11 height 11
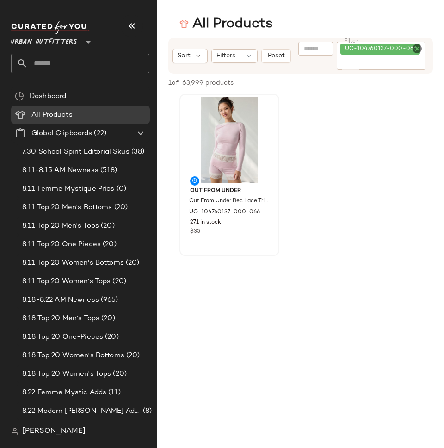
click at [37, 431] on span "[PERSON_NAME]" at bounding box center [53, 431] width 63 height 11
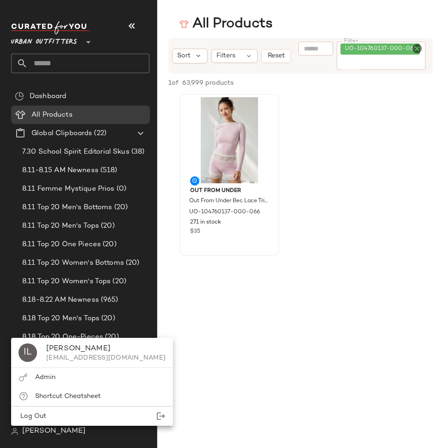
click at [32, 366] on div "IL Ivy Le ivy.le@curatedforyou.io" at bounding box center [92, 353] width 162 height 30
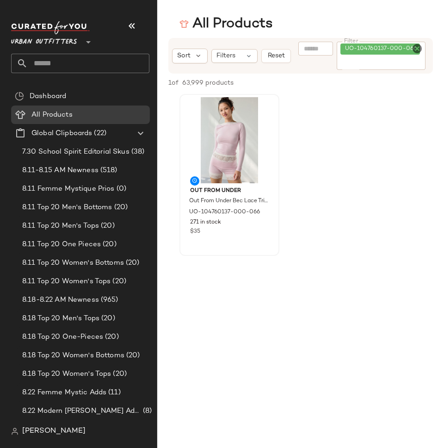
click at [39, 429] on span "[PERSON_NAME]" at bounding box center [53, 431] width 63 height 11
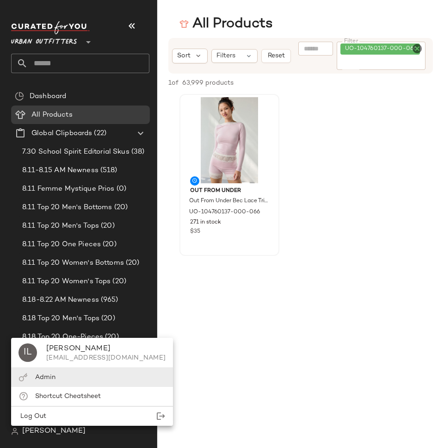
click at [39, 373] on div "Admin" at bounding box center [45, 378] width 20 height 10
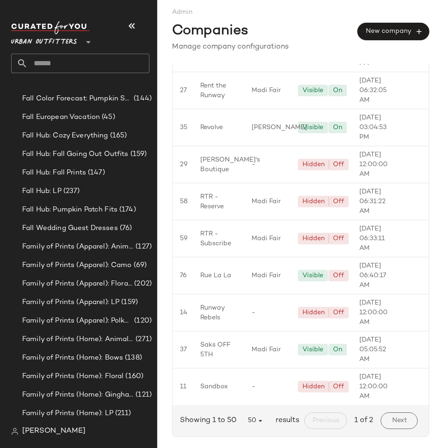
scroll to position [1984, 0]
click at [256, 423] on icon "button" at bounding box center [260, 420] width 8 height 8
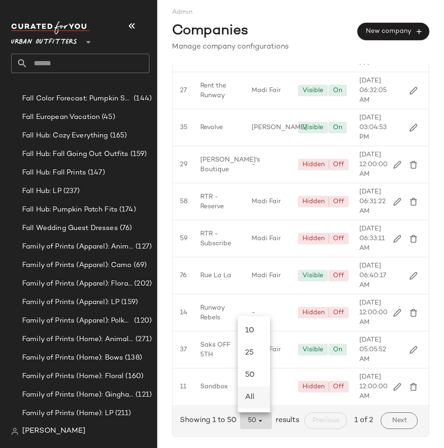
click at [260, 392] on div "All" at bounding box center [254, 397] width 18 height 11
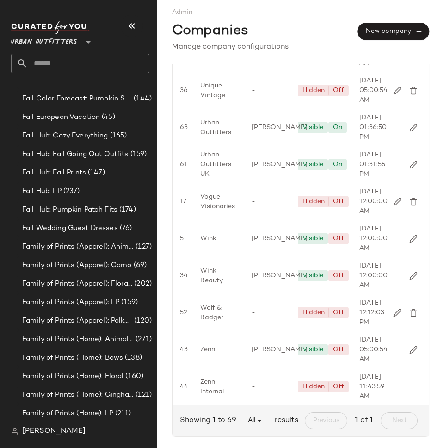
scroll to position [2783, 0]
click at [214, 136] on span "Urban Outfitters" at bounding box center [218, 127] width 37 height 19
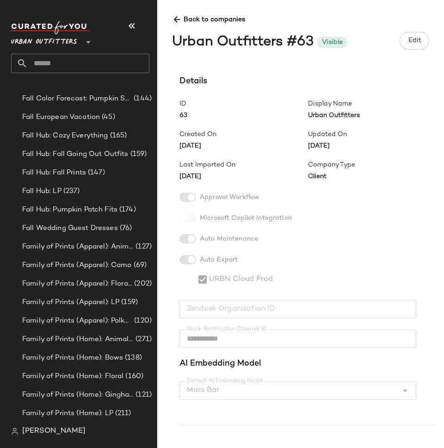
scroll to position [238, 0]
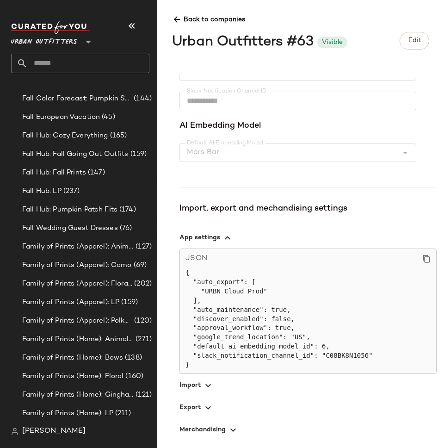
click at [191, 376] on span "button" at bounding box center [308, 385] width 257 height 22
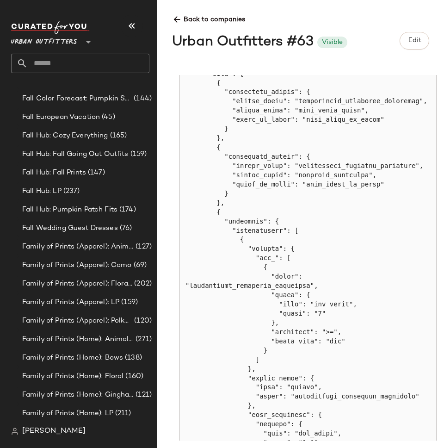
scroll to position [547, 0]
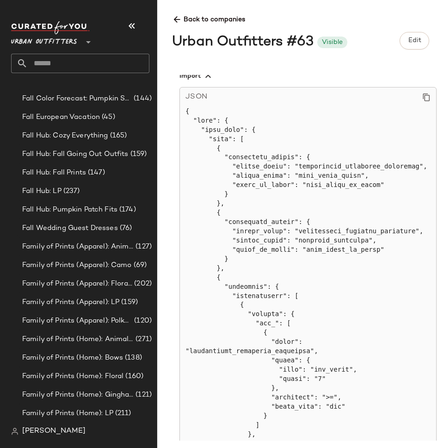
copy pre "item_group_id_color"
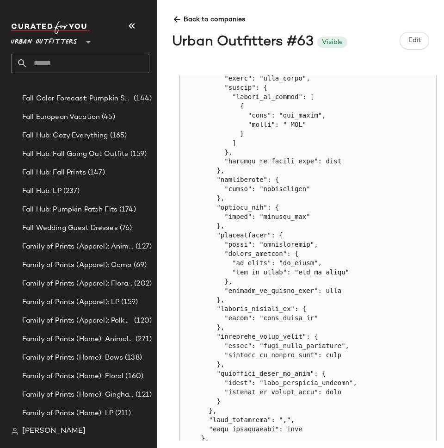
scroll to position [4823, 0]
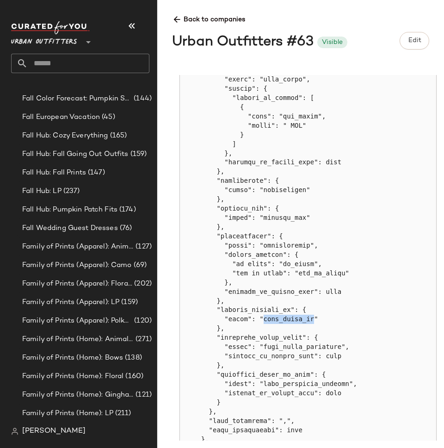
drag, startPoint x: 265, startPoint y: 357, endPoint x: 313, endPoint y: 356, distance: 48.6
copy pre "item_group_id"
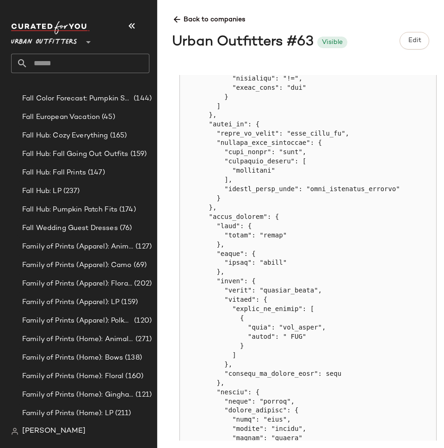
scroll to position [1890, 0]
